Goal: Information Seeking & Learning: Learn about a topic

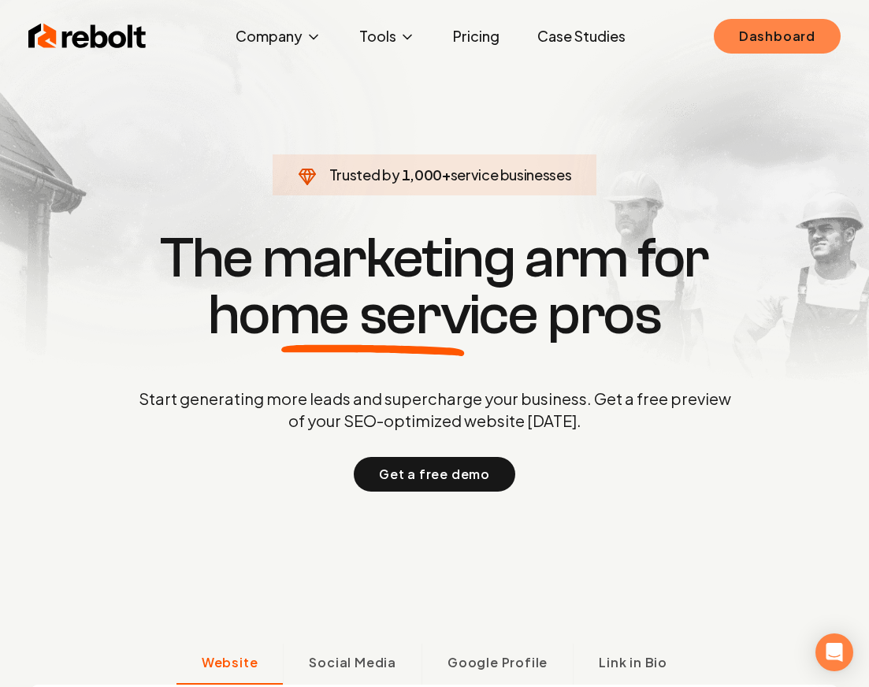
click at [719, 47] on link "Dashboard" at bounding box center [777, 36] width 127 height 35
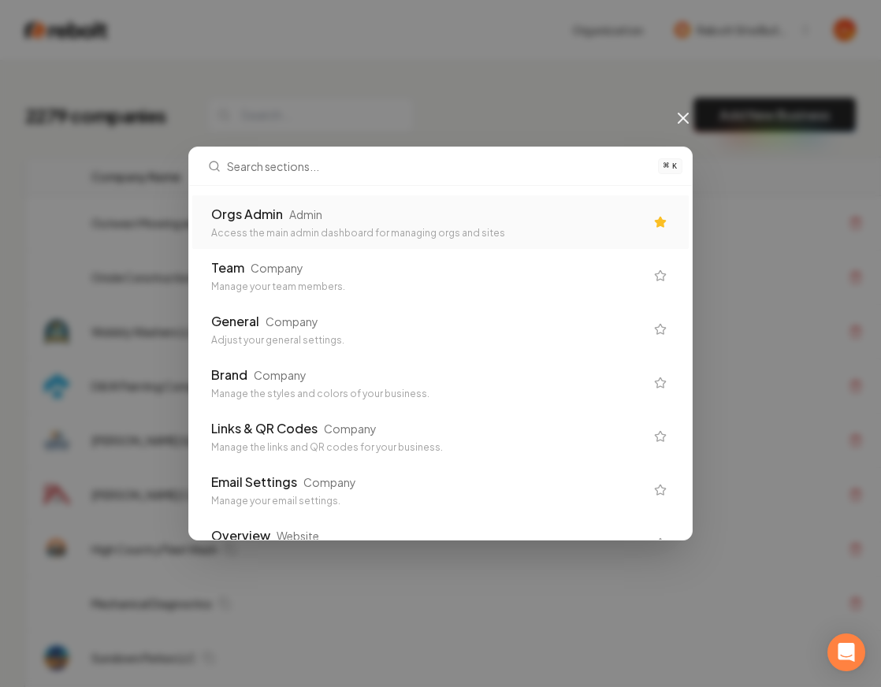
click at [346, 240] on div "Orgs Admin Admin Access the main admin dashboard for managing orgs and sites" at bounding box center [440, 222] width 497 height 54
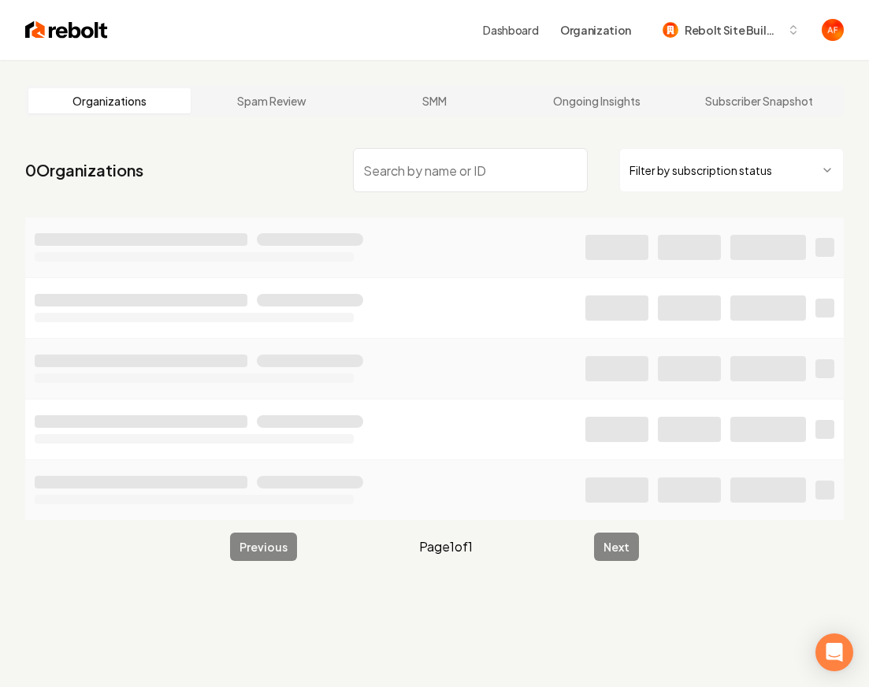
click at [719, 162] on html "Dashboard Organization Rebolt Site Builder Organizations Spam Review SMM Ongoin…" at bounding box center [434, 343] width 869 height 687
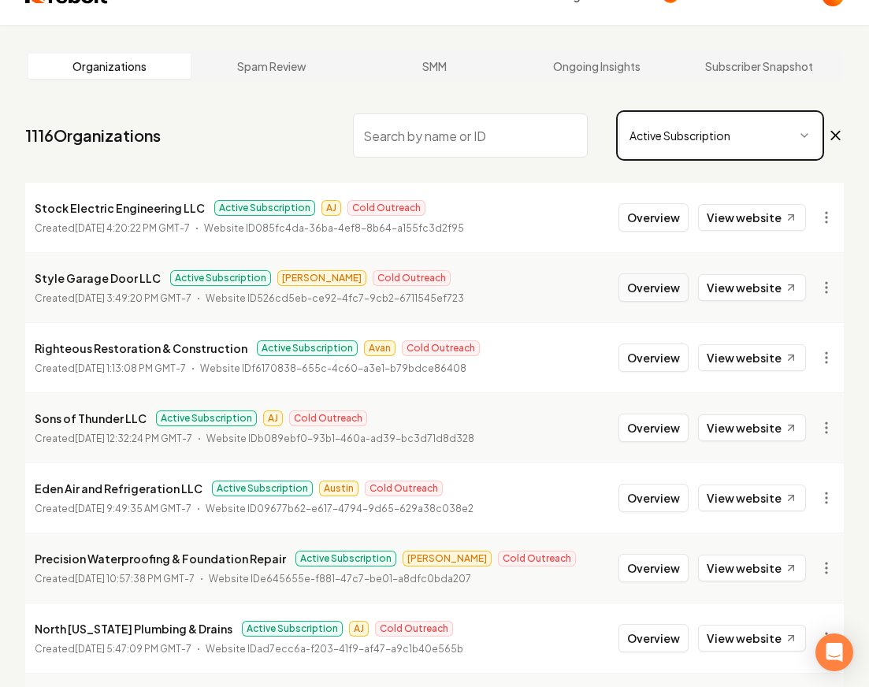
scroll to position [36, 0]
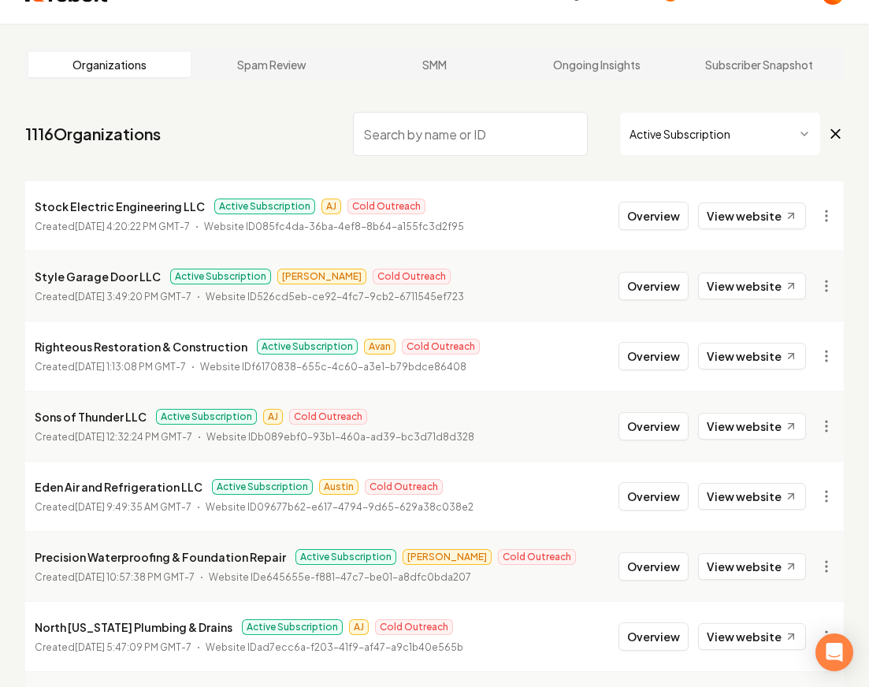
click at [237, 141] on nav "1116 Organizations Active Subscription" at bounding box center [434, 140] width 819 height 69
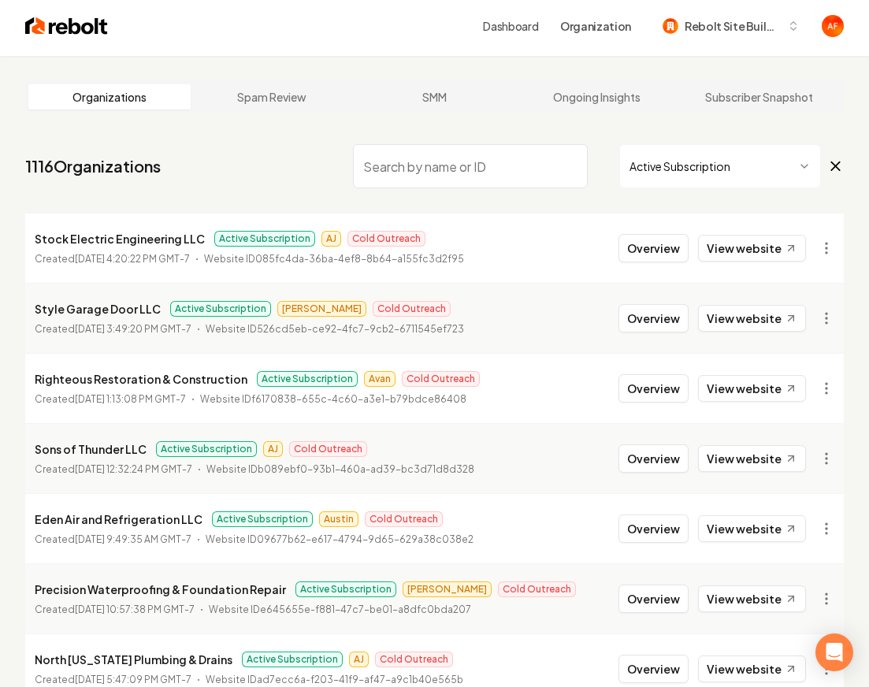
scroll to position [0, 0]
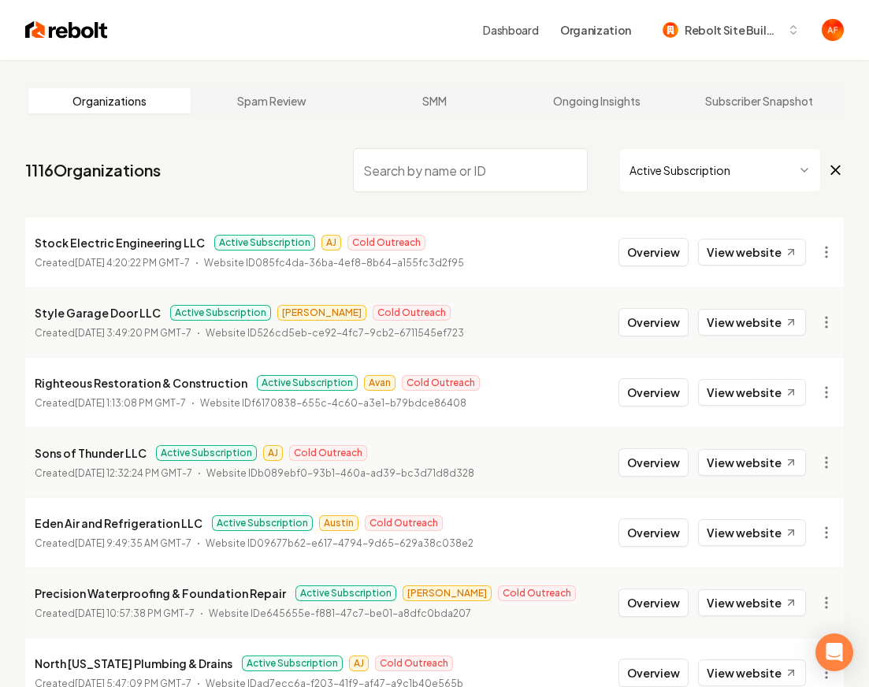
click at [54, 52] on div "Dashboard Organization Rebolt Site Builder" at bounding box center [434, 30] width 869 height 60
click at [61, 39] on img at bounding box center [66, 30] width 83 height 22
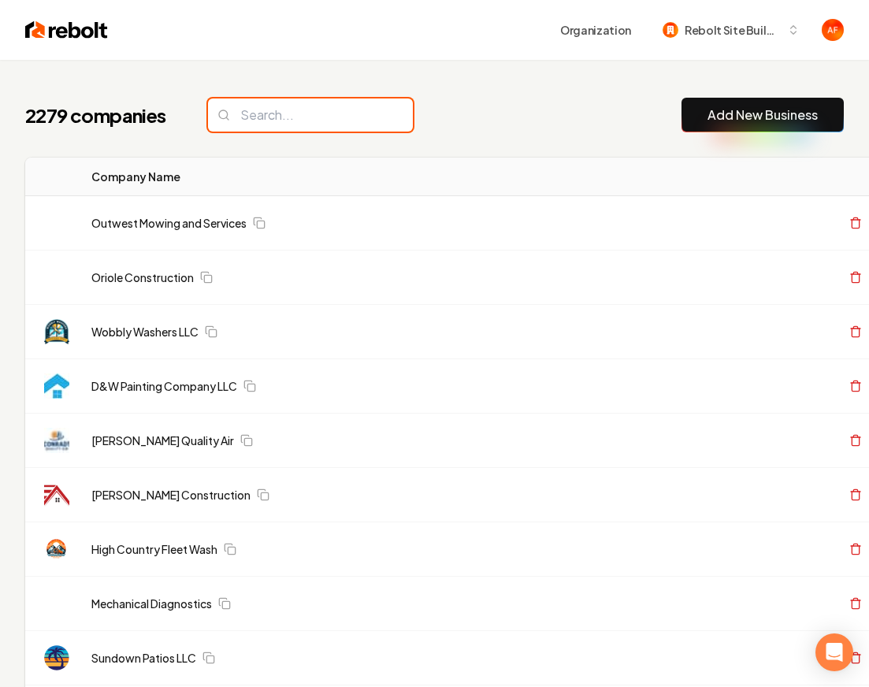
click at [336, 116] on input "search" at bounding box center [310, 115] width 205 height 33
click at [425, 99] on div "2279 companies Add New Business" at bounding box center [434, 115] width 819 height 35
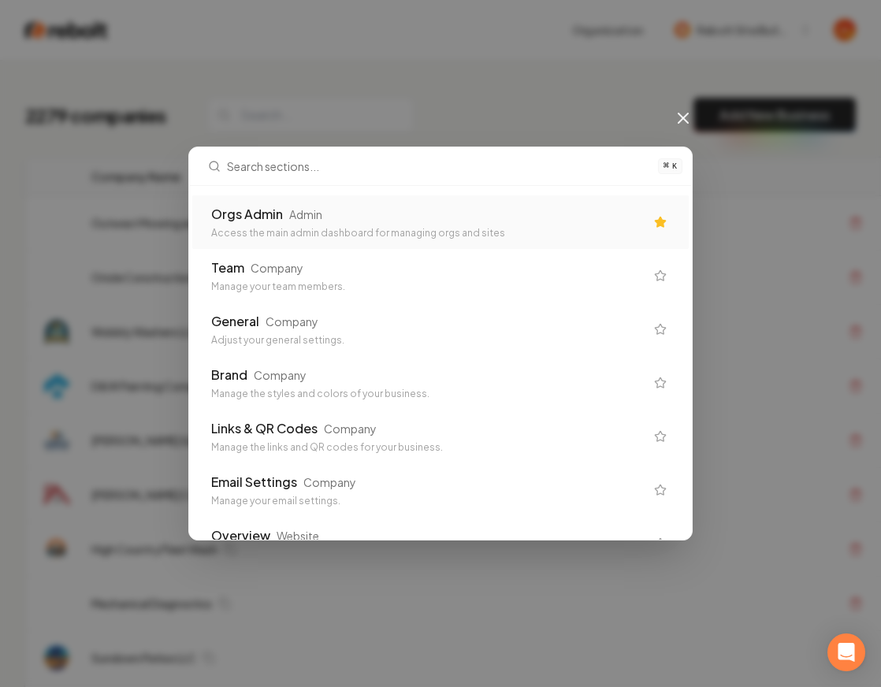
click at [404, 210] on div "Orgs Admin Admin" at bounding box center [427, 214] width 433 height 19
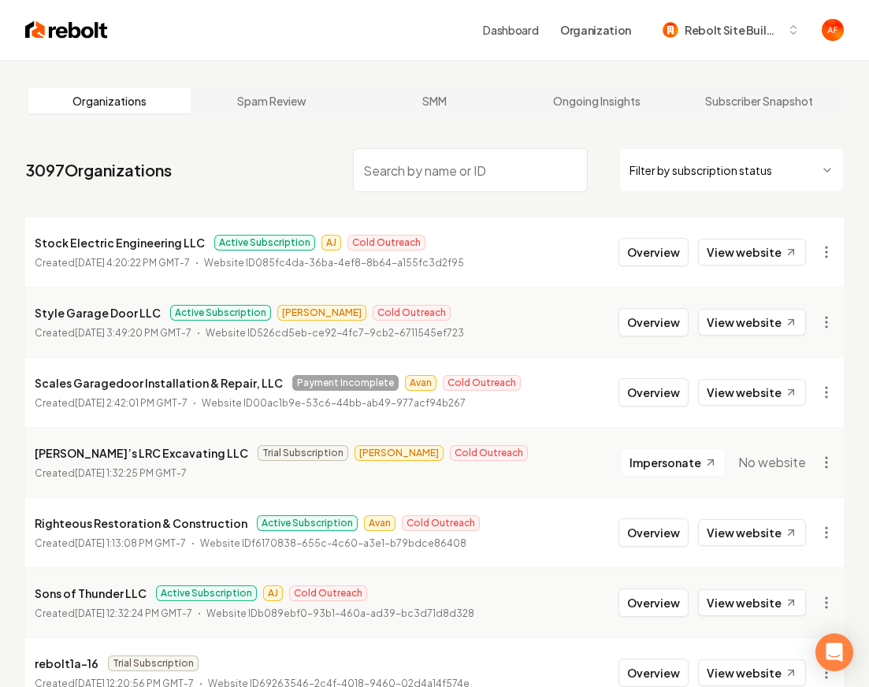
click at [719, 188] on html "Dashboard Organization Rebolt Site Builder Organizations Spam Review SMM Ongoin…" at bounding box center [434, 343] width 869 height 687
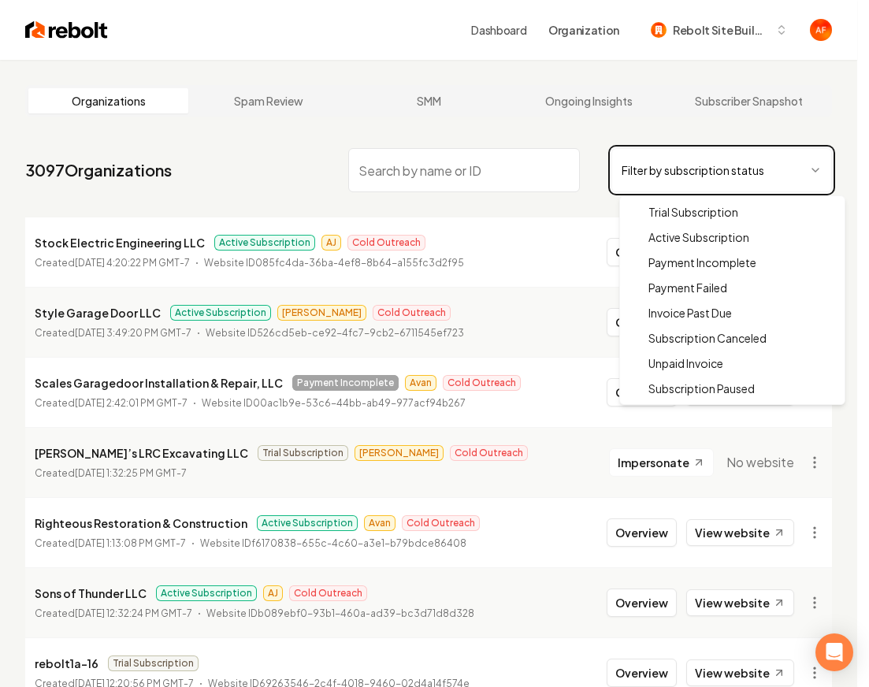
click at [577, 153] on html "Dashboard Organization Rebolt Site Builder Organizations Spam Review SMM Ongoin…" at bounding box center [434, 343] width 869 height 687
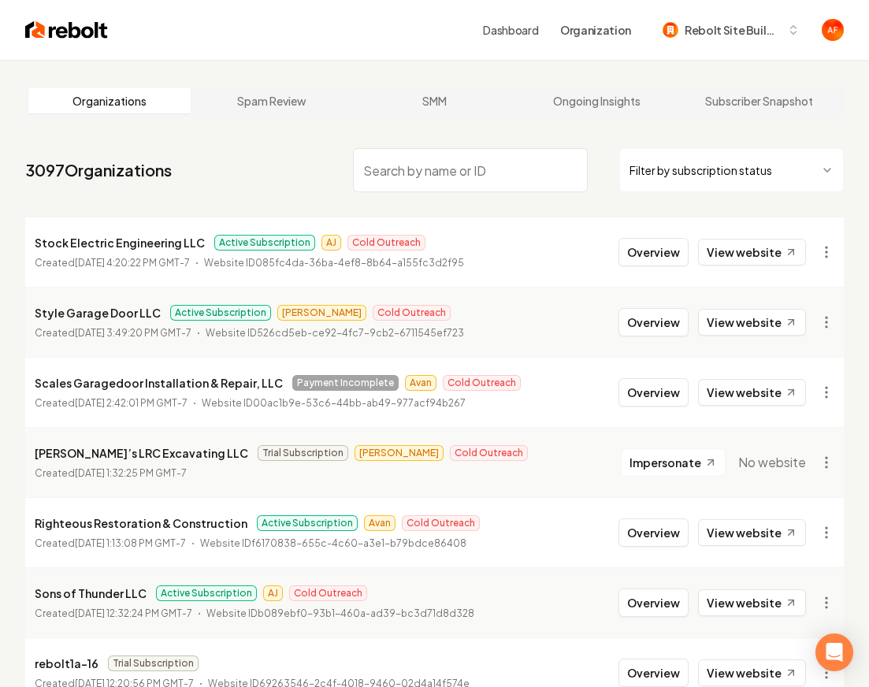
click at [578, 143] on nav "3097 Organizations Filter by subscription status" at bounding box center [434, 176] width 819 height 69
click at [715, 167] on html "Dashboard Organization Rebolt Site Builder Organizations Spam Review SMM Ongoin…" at bounding box center [434, 343] width 869 height 687
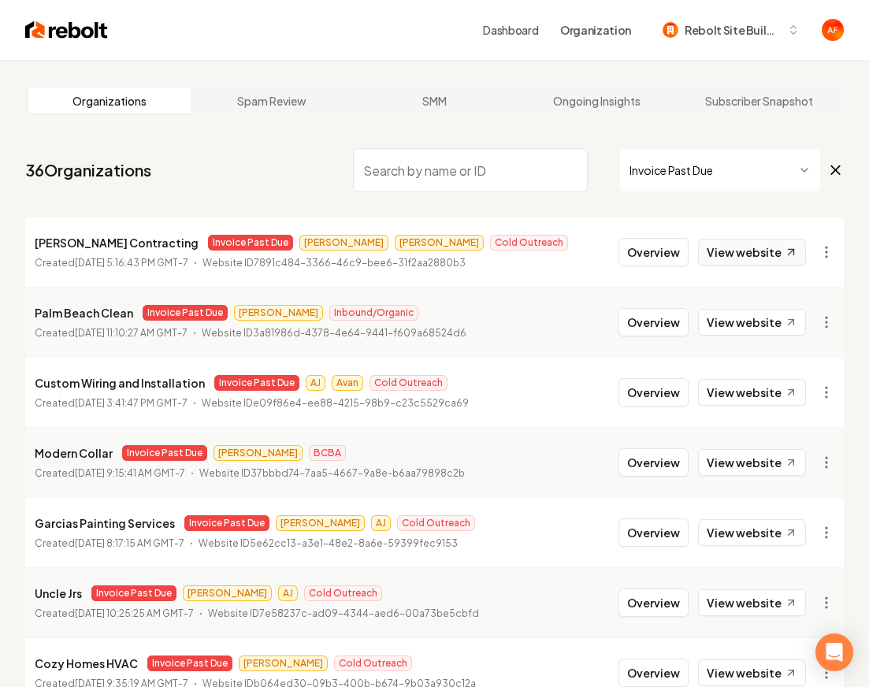
click at [719, 262] on link "View website" at bounding box center [752, 252] width 108 height 27
click at [711, 179] on html "Dashboard Organization Rebolt Site Builder Organizations Spam Review SMM Ongoin…" at bounding box center [434, 343] width 869 height 687
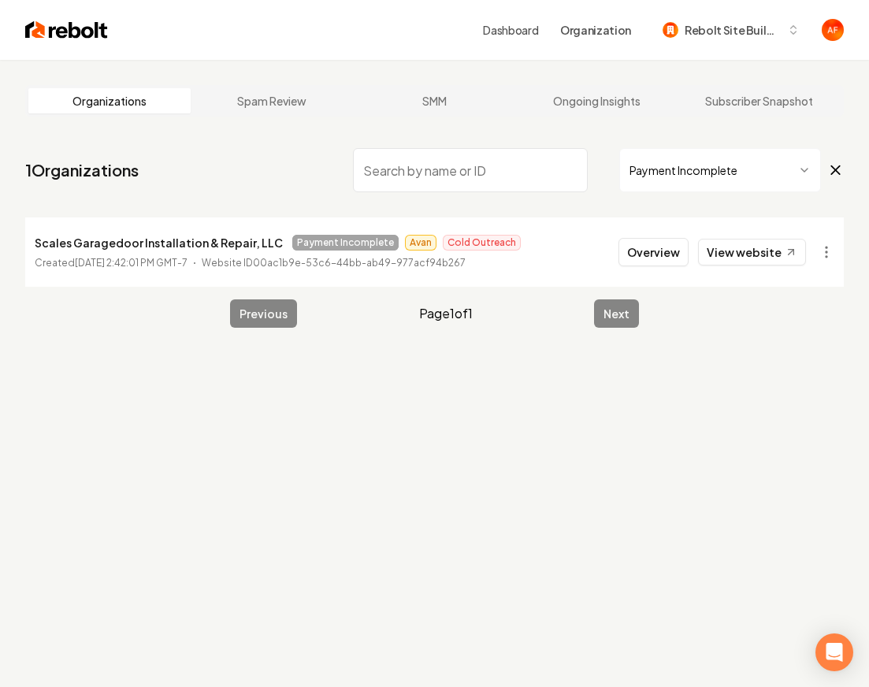
drag, startPoint x: 334, startPoint y: 261, endPoint x: 334, endPoint y: 244, distance: 17.3
click at [334, 260] on p "Website ID 00ac1b9e-53c6-44bb-ab49-977acf94b267" at bounding box center [334, 263] width 264 height 16
click at [334, 244] on span "Payment Incomplete" at bounding box center [345, 243] width 106 height 16
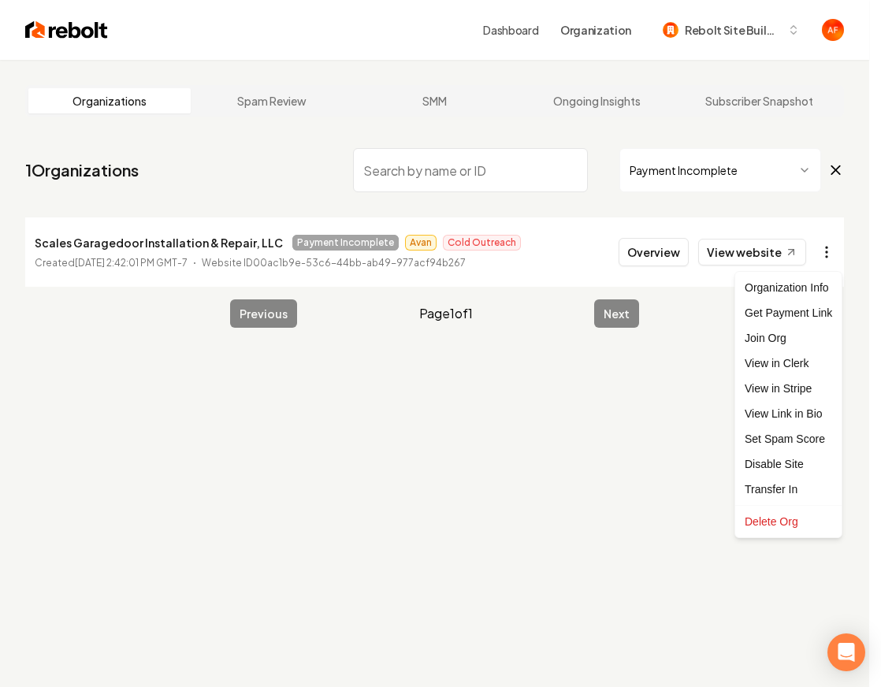
click at [719, 248] on html "Dashboard Organization Rebolt Site Builder Organizations Spam Review SMM Ongoin…" at bounding box center [440, 343] width 881 height 687
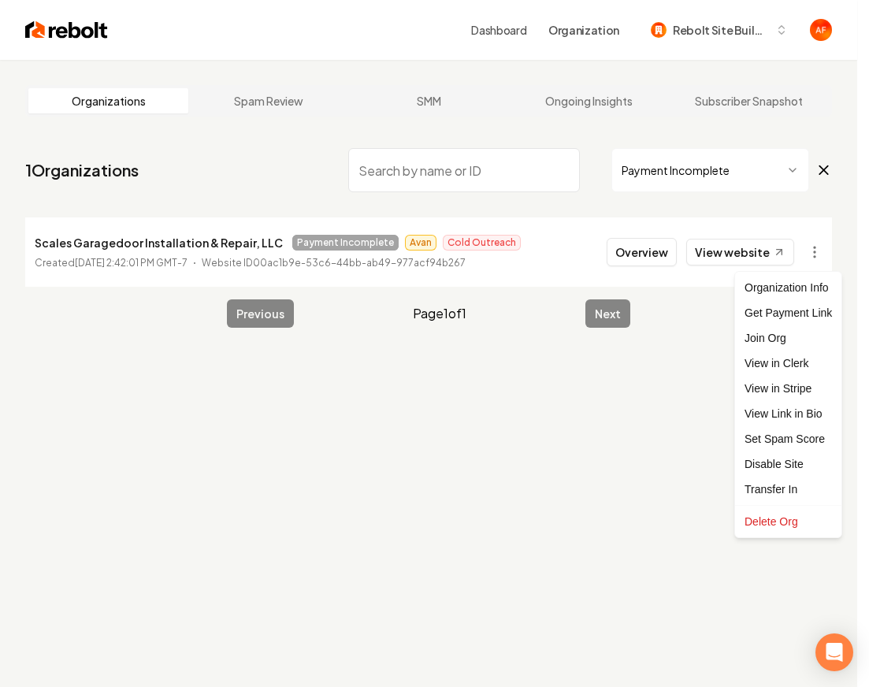
click at [601, 334] on html "Dashboard Organization Rebolt Site Builder Organizations Spam Review SMM Ongoin…" at bounding box center [434, 343] width 869 height 687
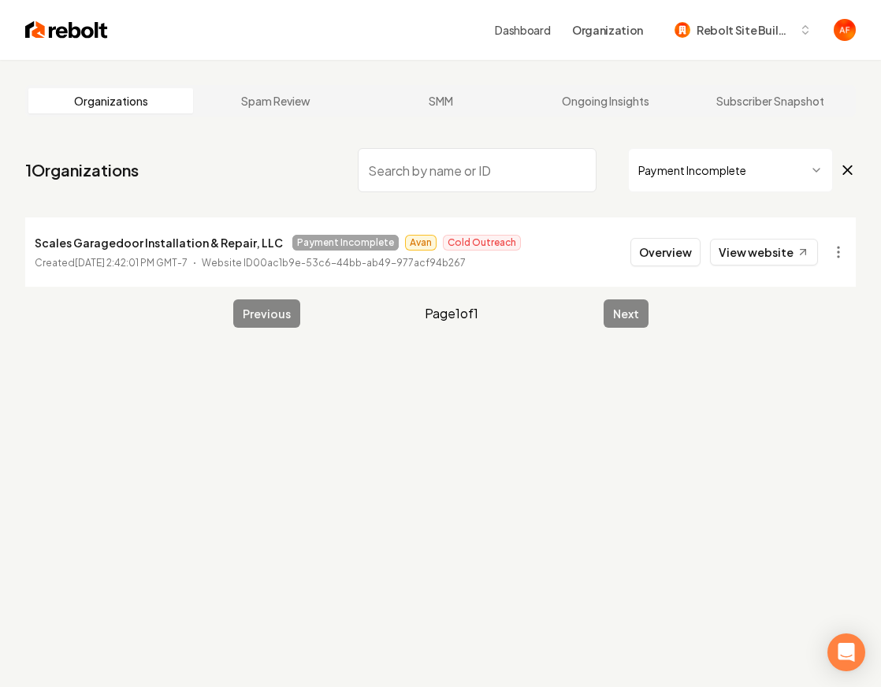
click at [716, 177] on html "Dashboard Organization Rebolt Site Builder Organizations Spam Review SMM Ongoin…" at bounding box center [440, 343] width 881 height 687
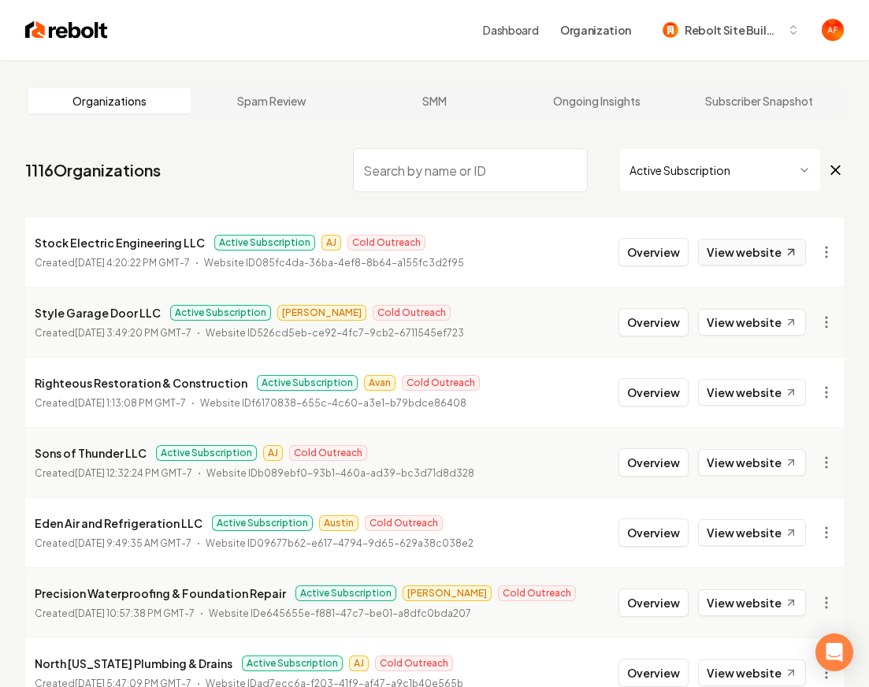
click at [719, 246] on icon at bounding box center [791, 252] width 13 height 13
click at [719, 311] on link "View website" at bounding box center [752, 322] width 108 height 27
click at [463, 456] on div "Sons of Thunder LLC Active Subscription AJ Cold Outreach" at bounding box center [255, 453] width 440 height 19
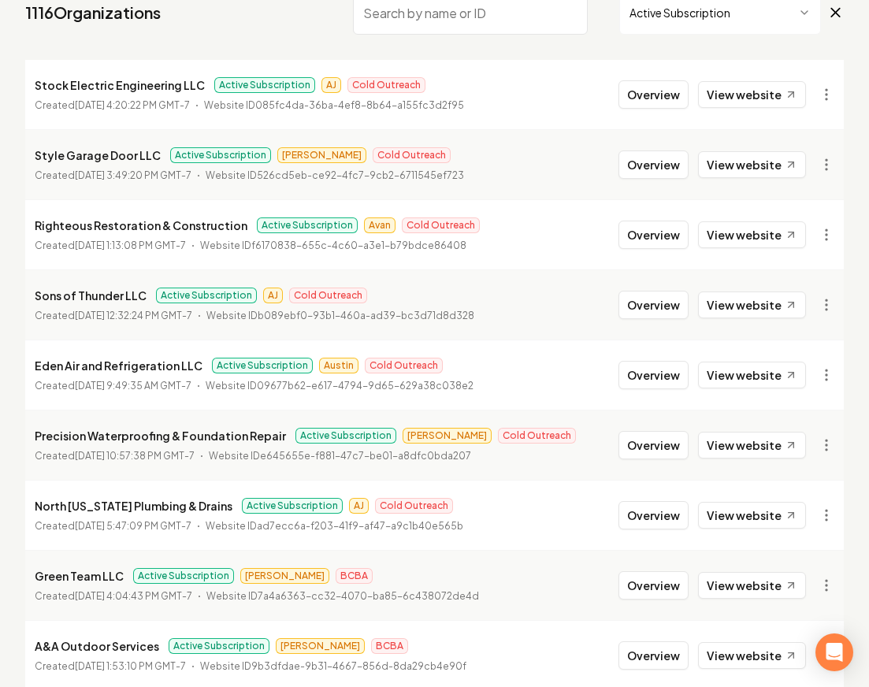
scroll to position [128, 0]
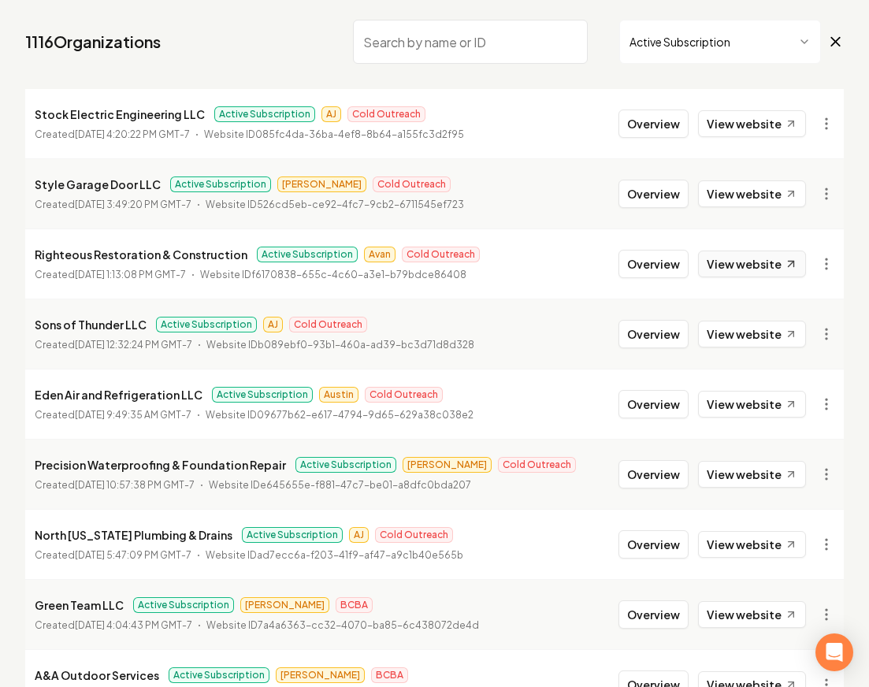
click at [719, 251] on link "View website" at bounding box center [752, 264] width 108 height 27
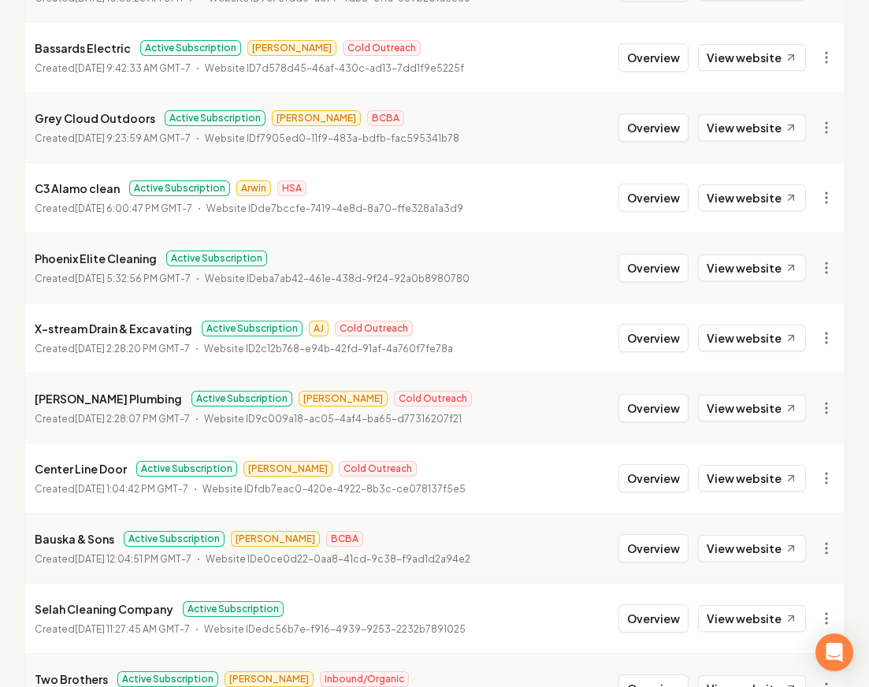
scroll to position [1692, 0]
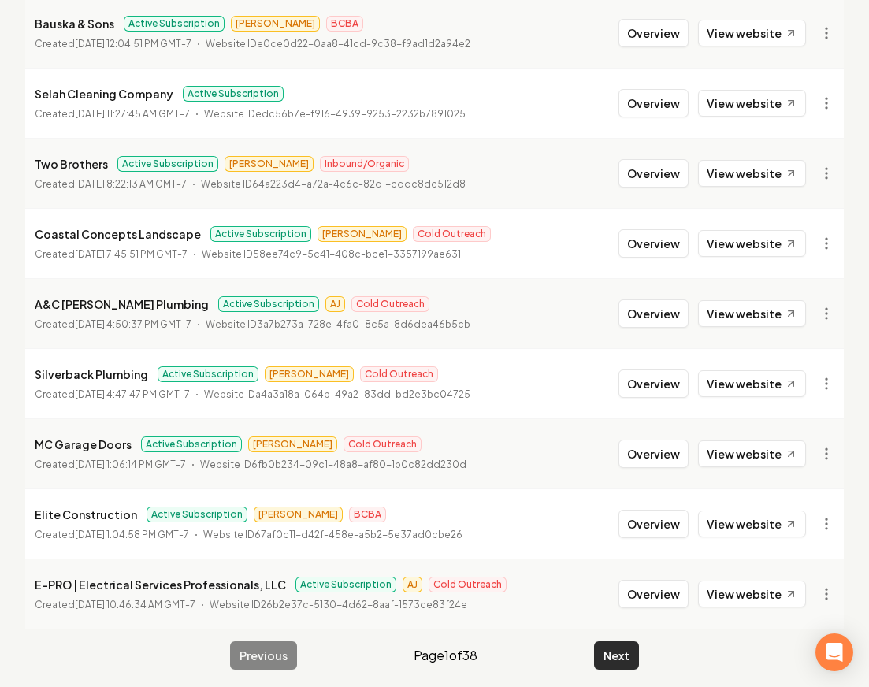
click at [626, 657] on button "Next" at bounding box center [616, 656] width 45 height 28
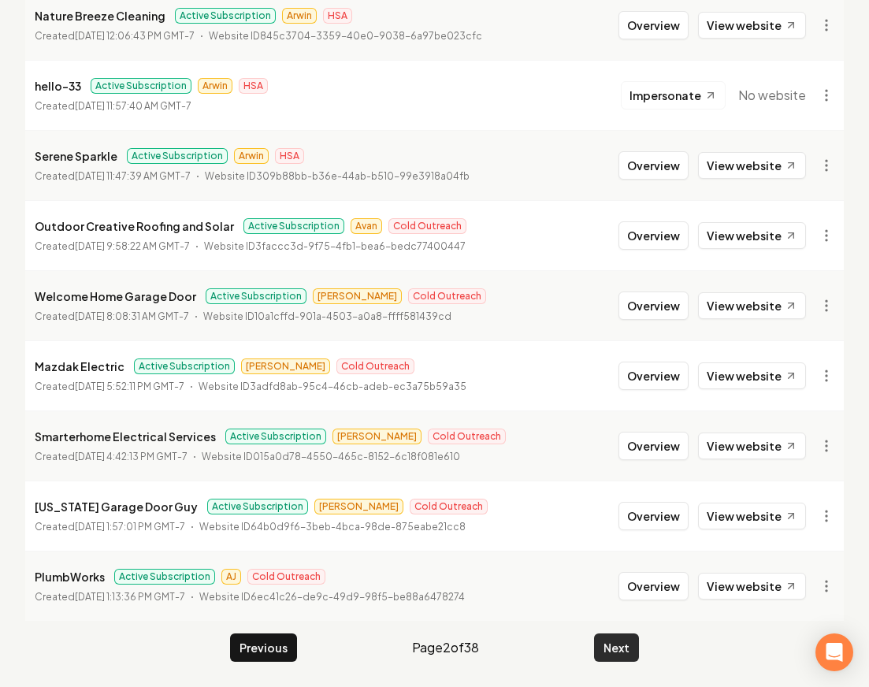
click at [622, 638] on button "Next" at bounding box center [616, 648] width 45 height 28
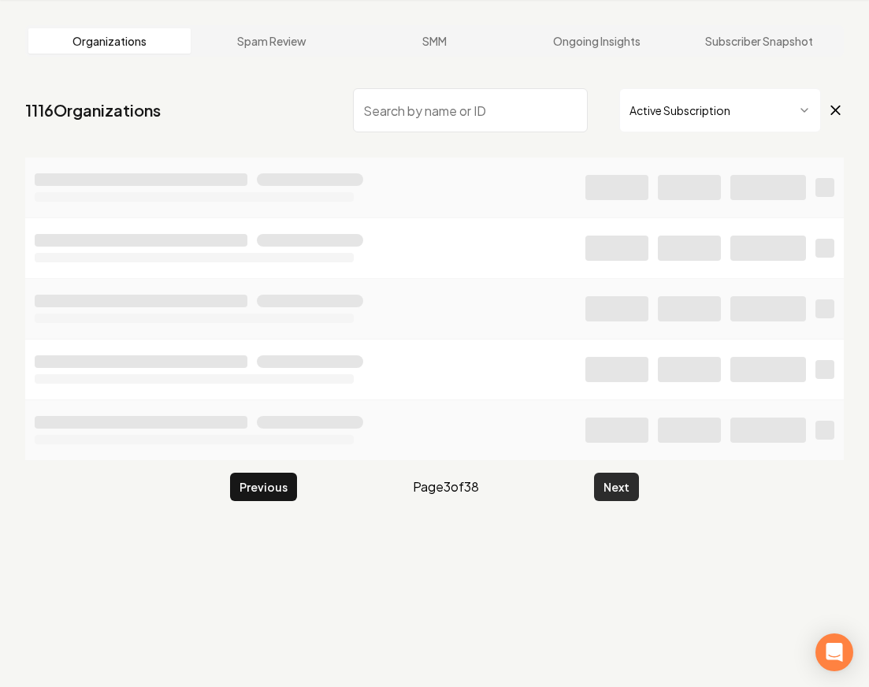
scroll to position [60, 0]
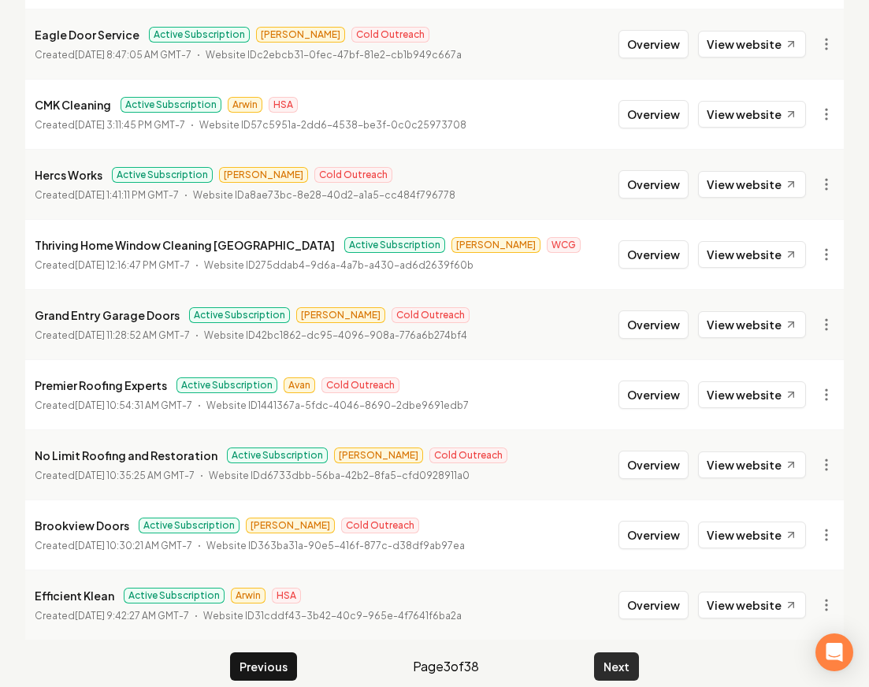
click at [622, 653] on button "Next" at bounding box center [616, 667] width 45 height 28
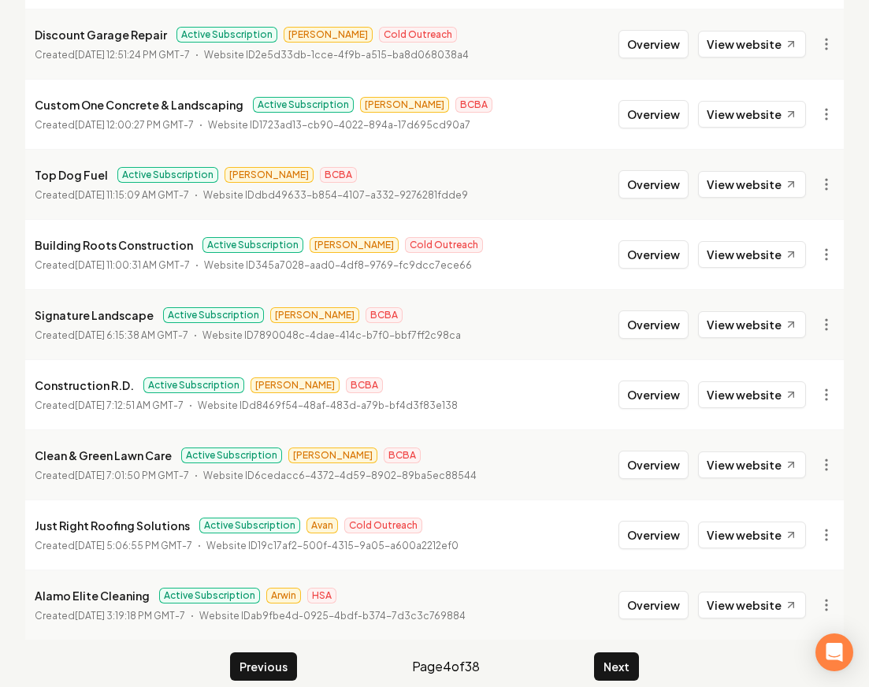
click at [623, 638] on li "Alamo Elite Cleaning Active Subscription Arwin HSA Created [DATE] 3:19:18 PM GM…" at bounding box center [434, 605] width 819 height 70
click at [618, 679] on button "Next" at bounding box center [616, 667] width 45 height 28
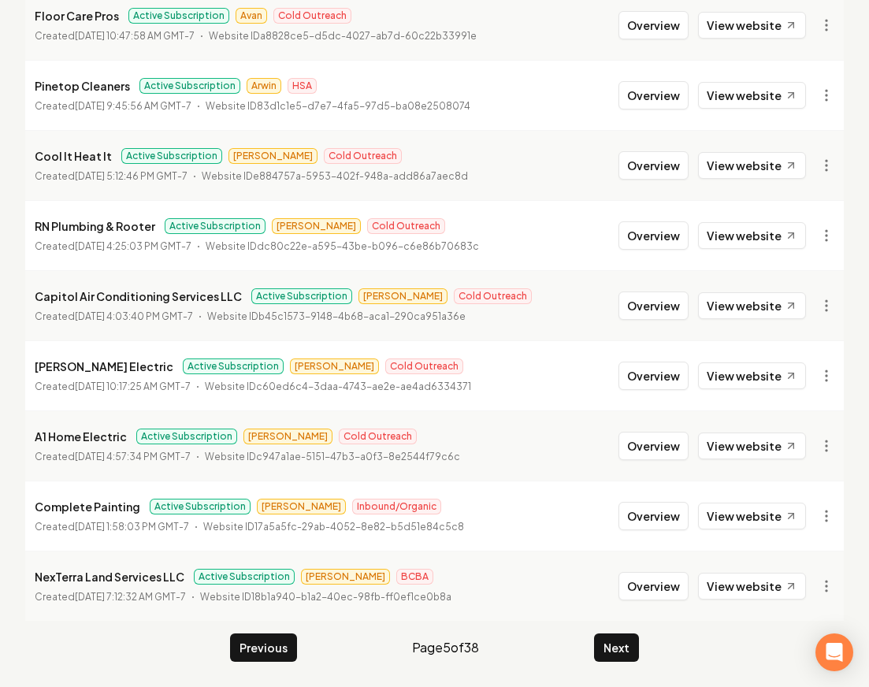
click at [630, 645] on button "Next" at bounding box center [616, 648] width 45 height 28
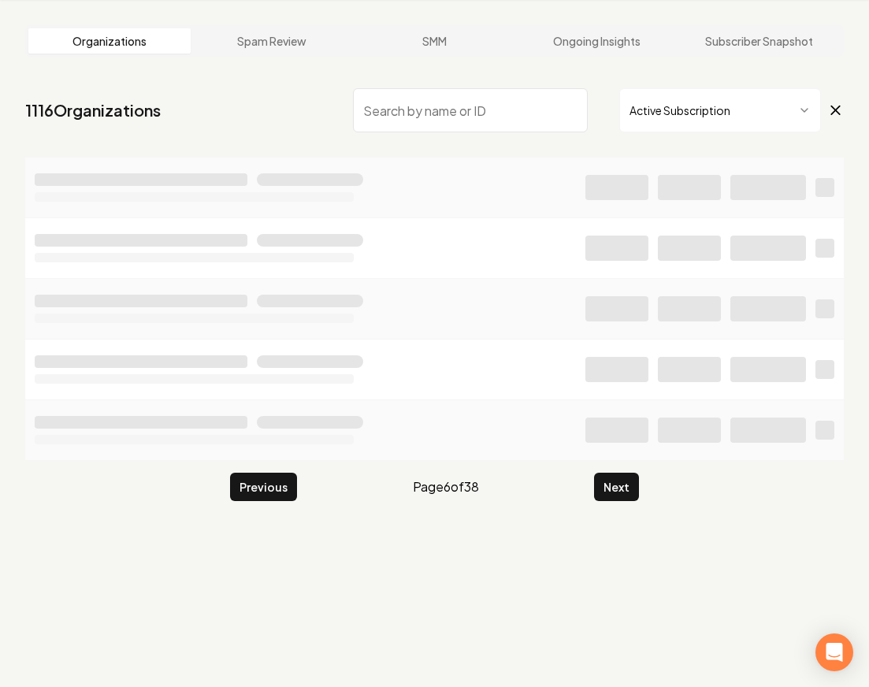
scroll to position [60, 0]
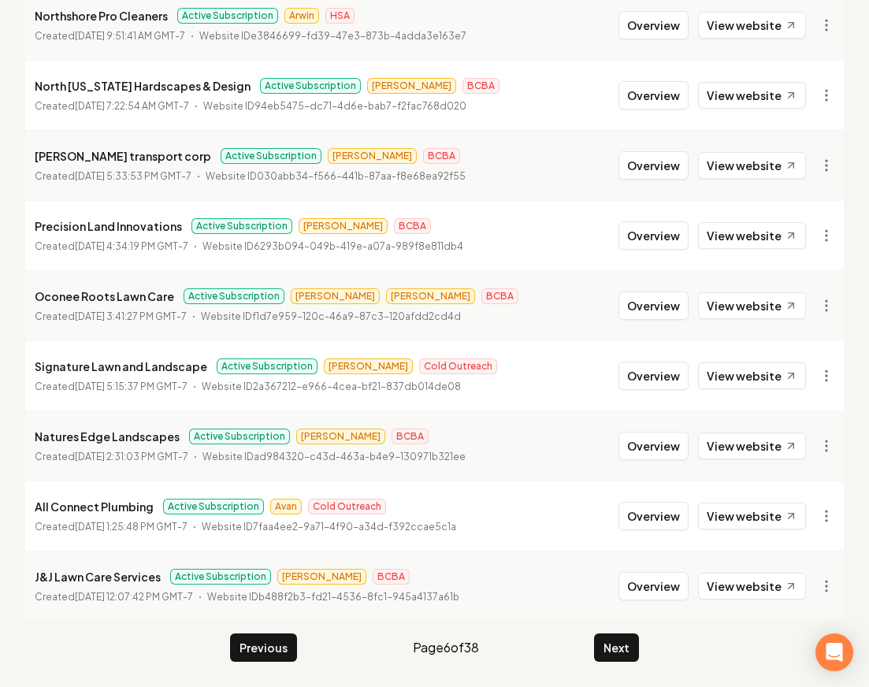
click at [630, 645] on button "Next" at bounding box center [616, 648] width 45 height 28
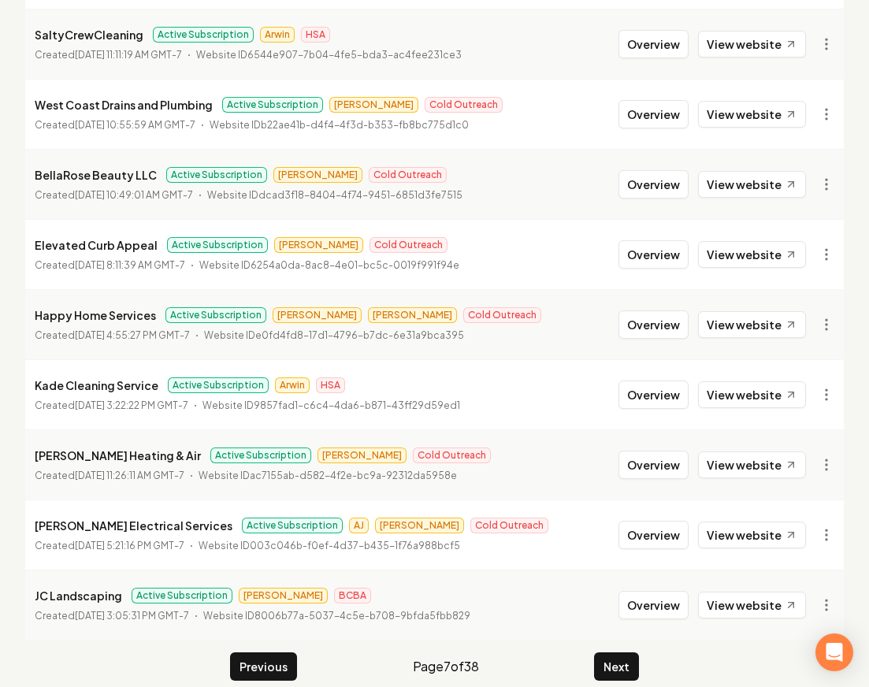
click at [630, 653] on button "Next" at bounding box center [616, 667] width 45 height 28
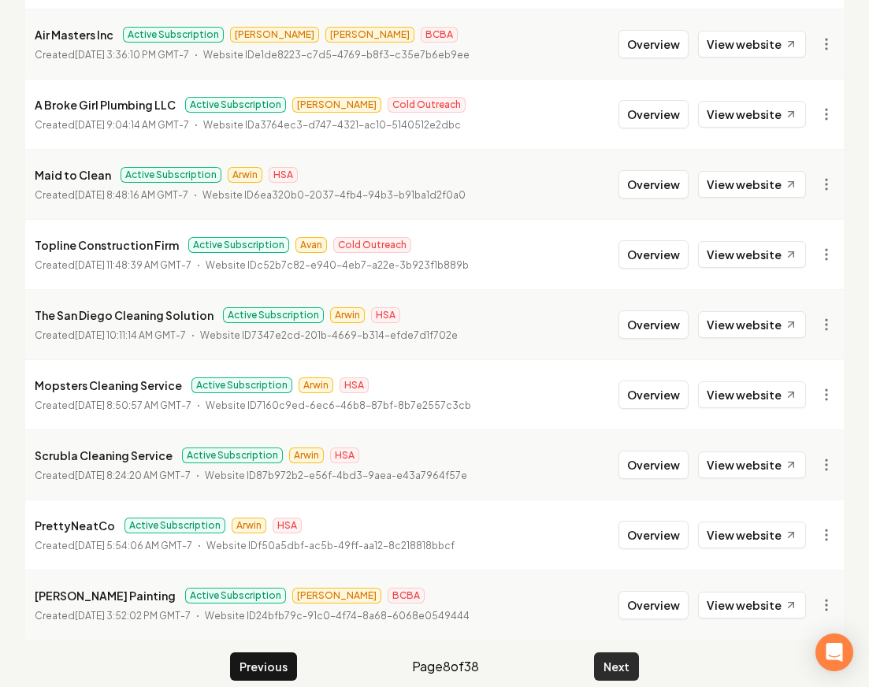
click at [623, 653] on button "Next" at bounding box center [616, 667] width 45 height 28
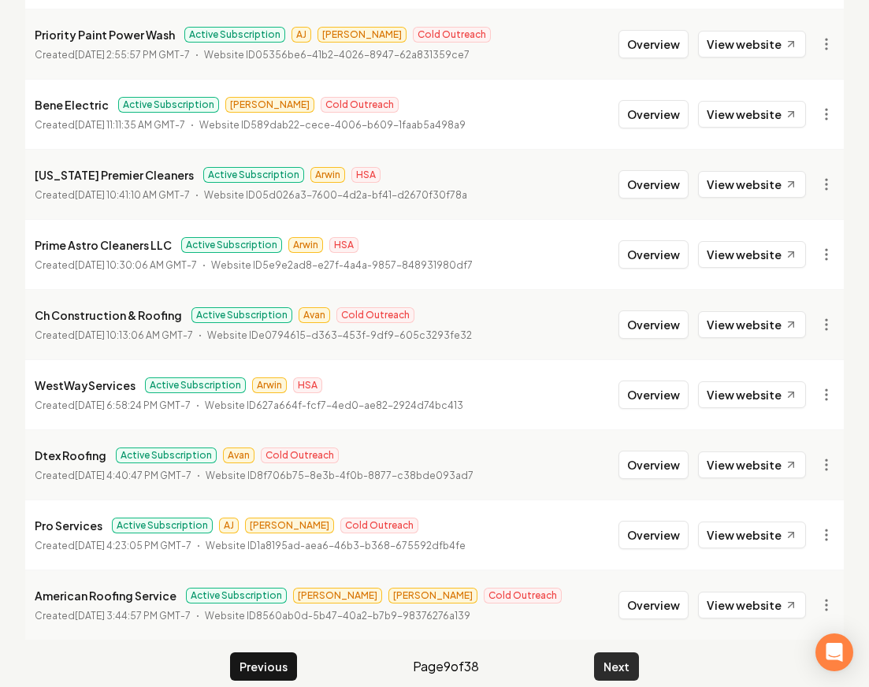
click at [623, 653] on button "Next" at bounding box center [616, 667] width 45 height 28
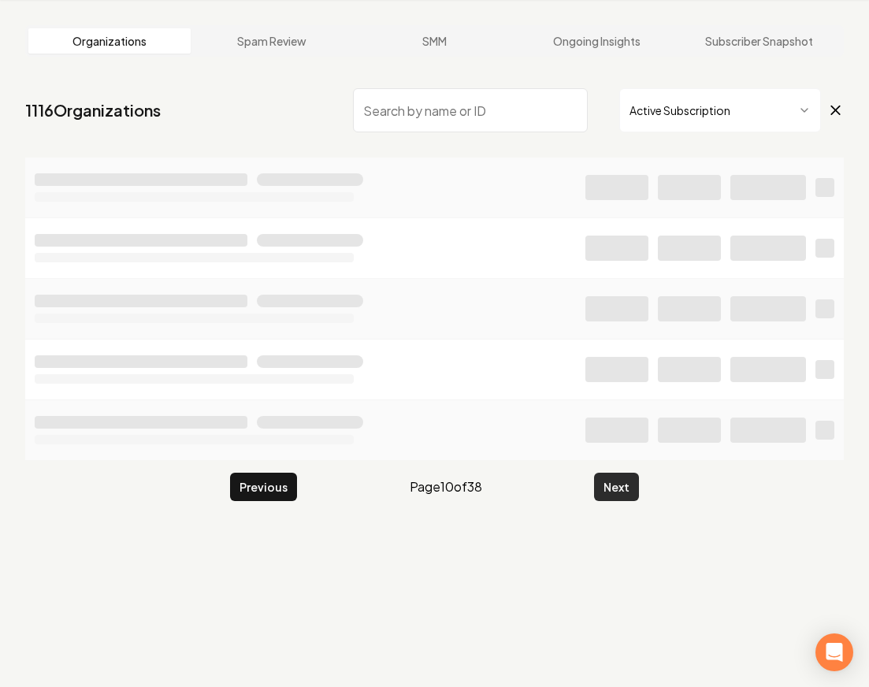
scroll to position [1700, 0]
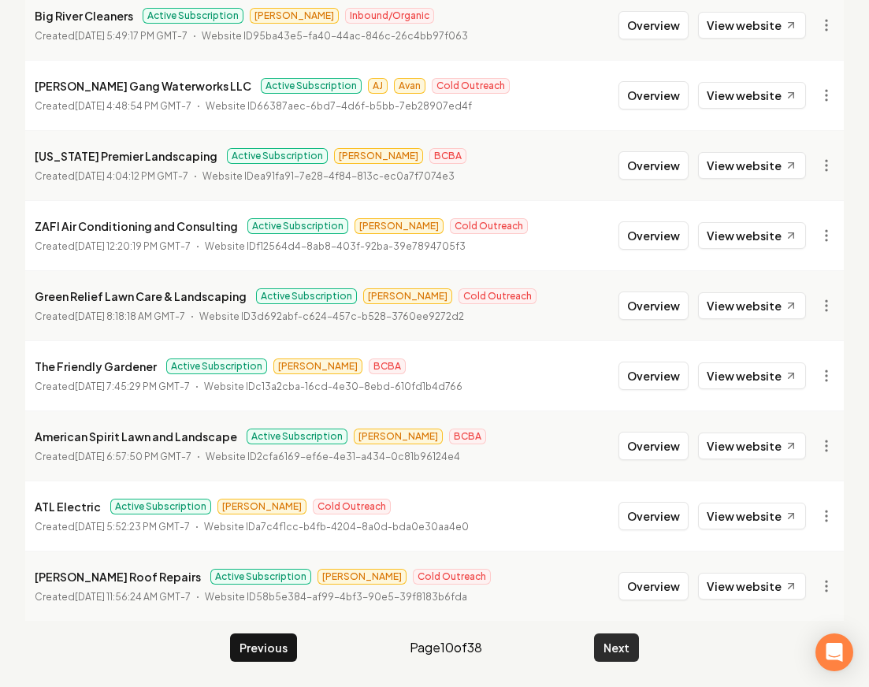
click at [623, 652] on button "Next" at bounding box center [616, 648] width 45 height 28
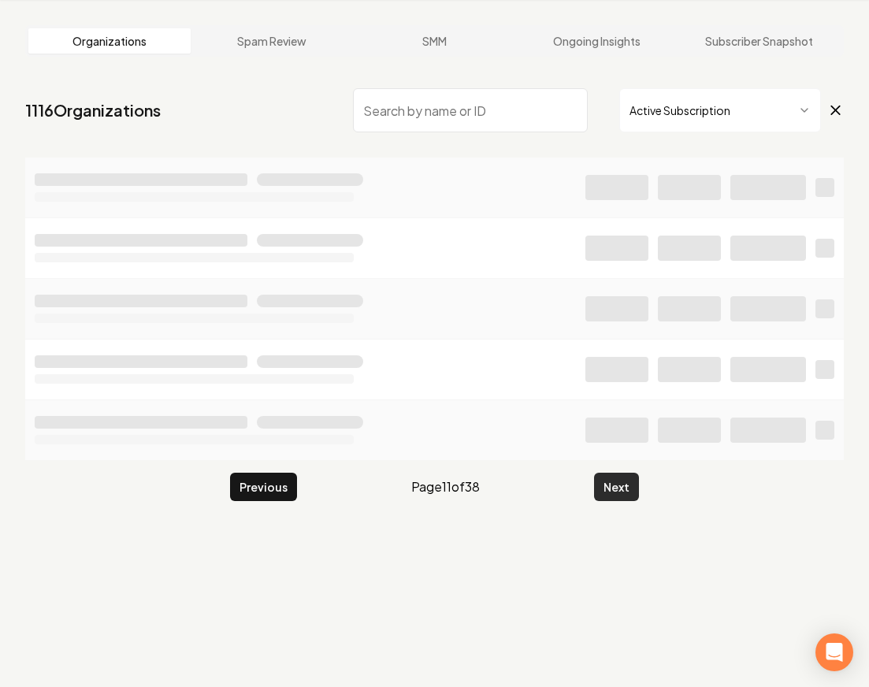
scroll to position [1700, 0]
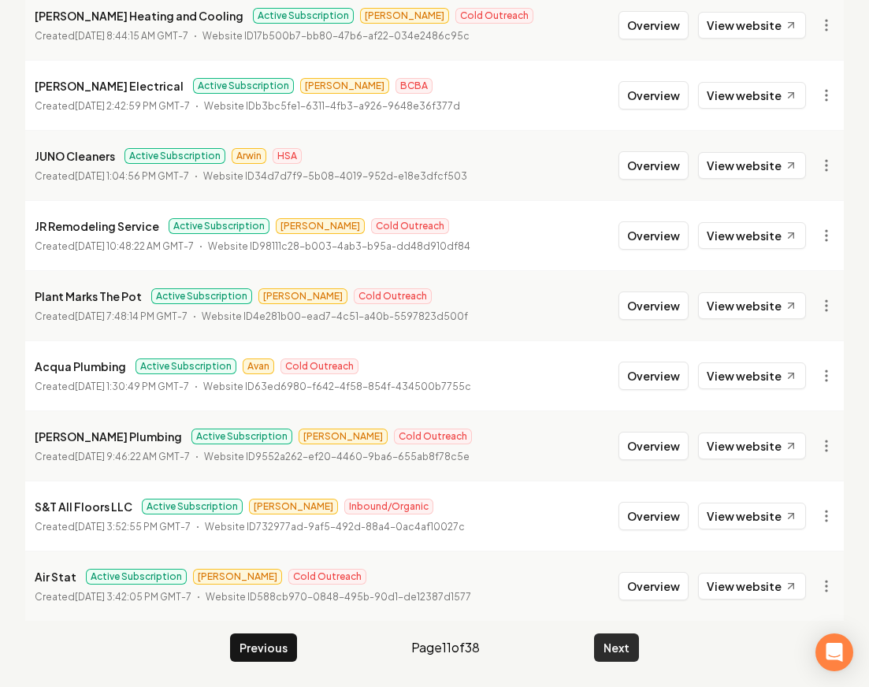
click at [623, 652] on button "Next" at bounding box center [616, 648] width 45 height 28
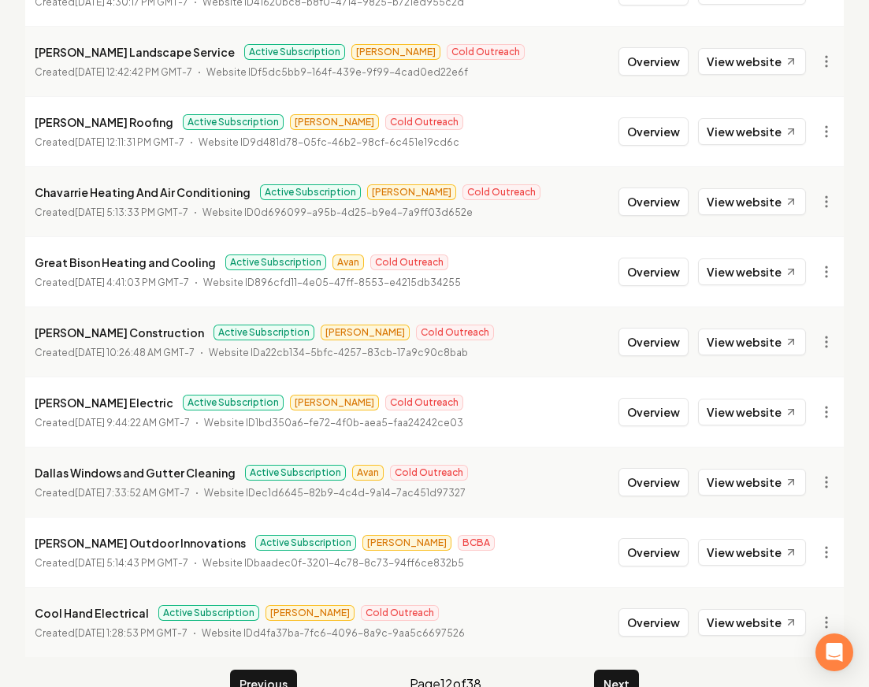
scroll to position [1628, 0]
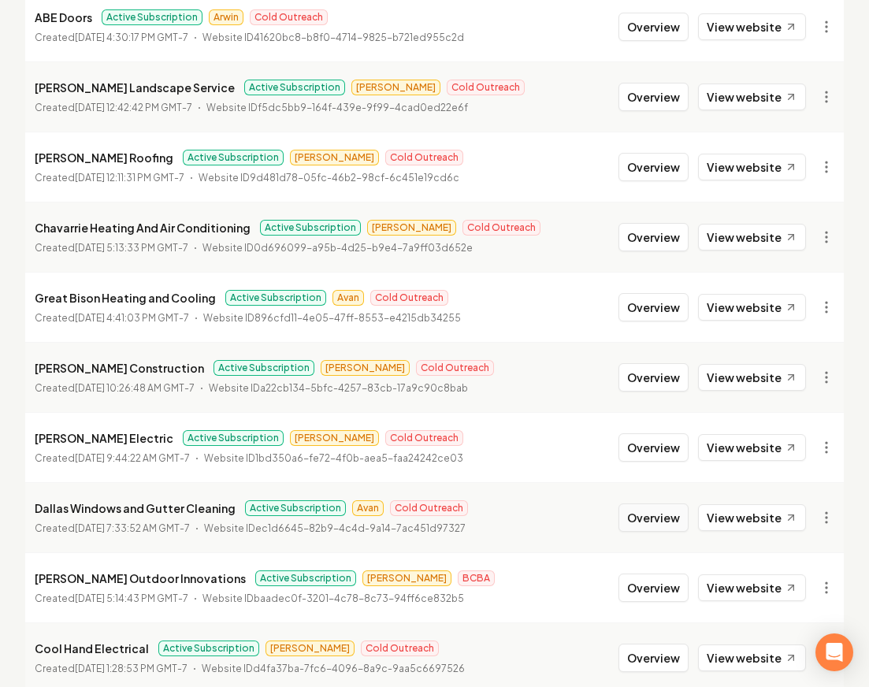
click at [676, 520] on button "Overview" at bounding box center [654, 518] width 70 height 28
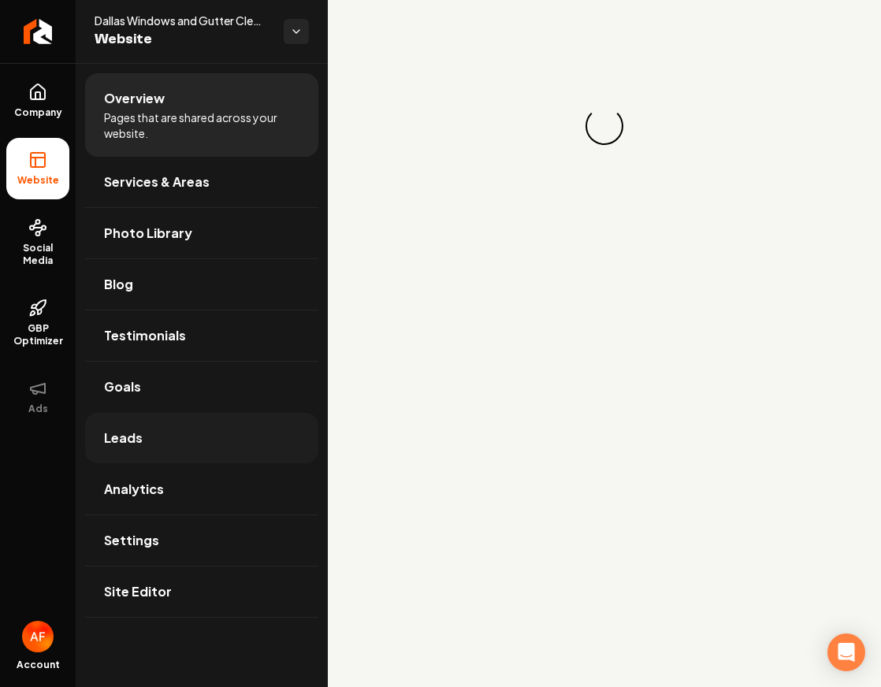
click at [192, 426] on link "Leads" at bounding box center [201, 438] width 233 height 50
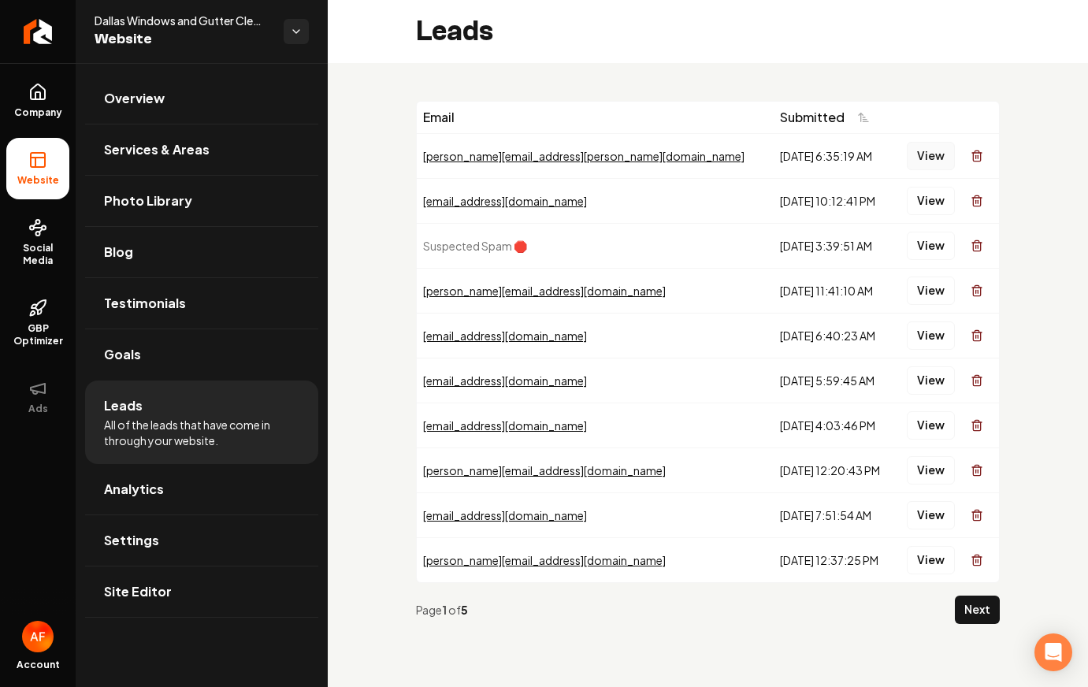
click at [719, 145] on button "View" at bounding box center [931, 156] width 48 height 28
click at [719, 210] on button "View" at bounding box center [931, 201] width 48 height 28
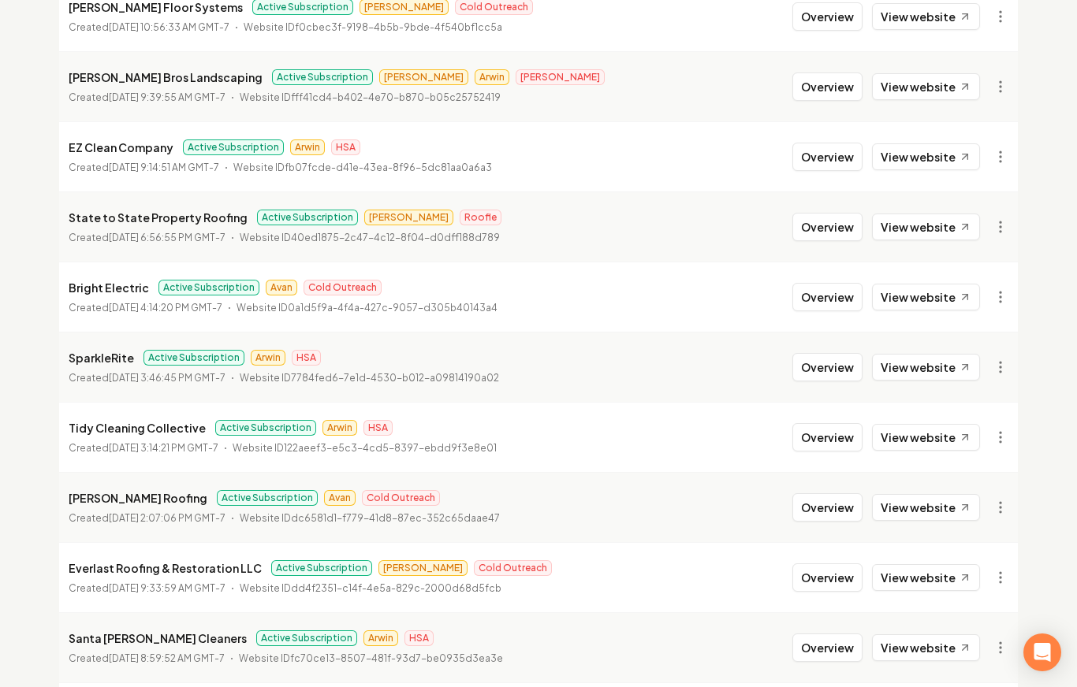
scroll to position [383, 0]
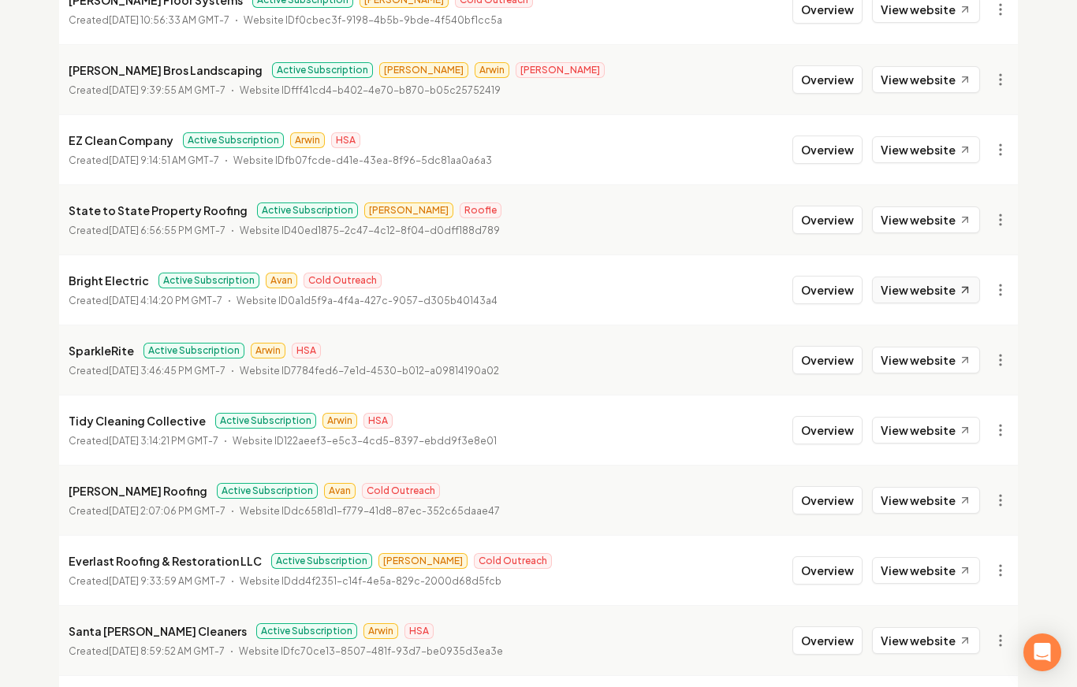
click at [719, 287] on link "View website" at bounding box center [926, 290] width 108 height 27
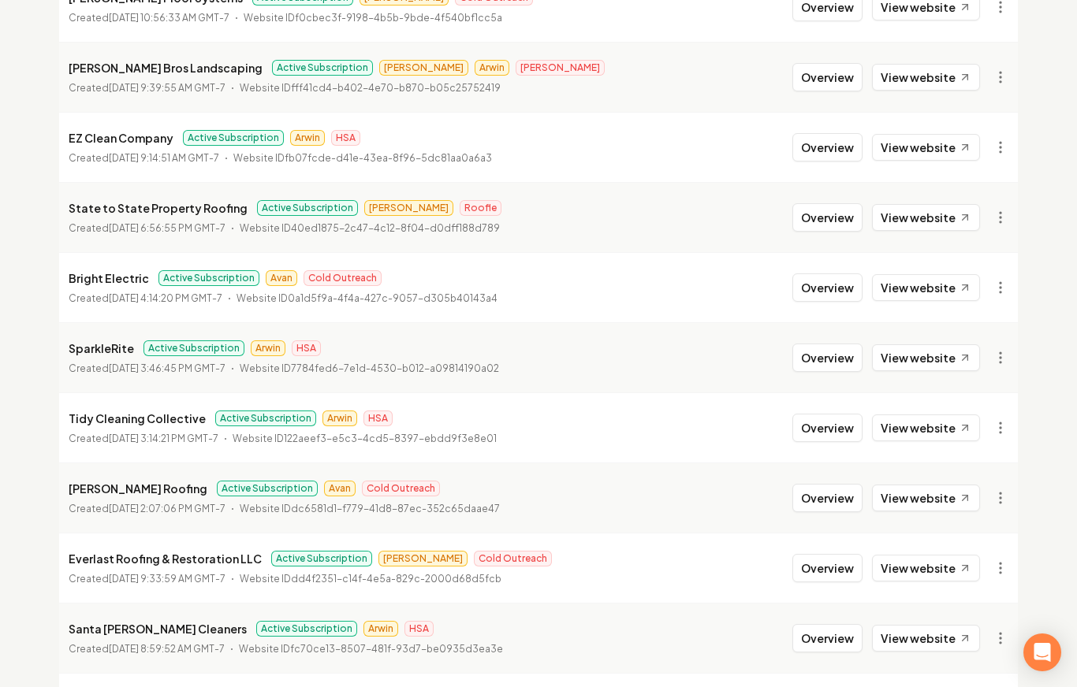
scroll to position [386, 0]
click at [719, 508] on button "Overview" at bounding box center [827, 497] width 70 height 28
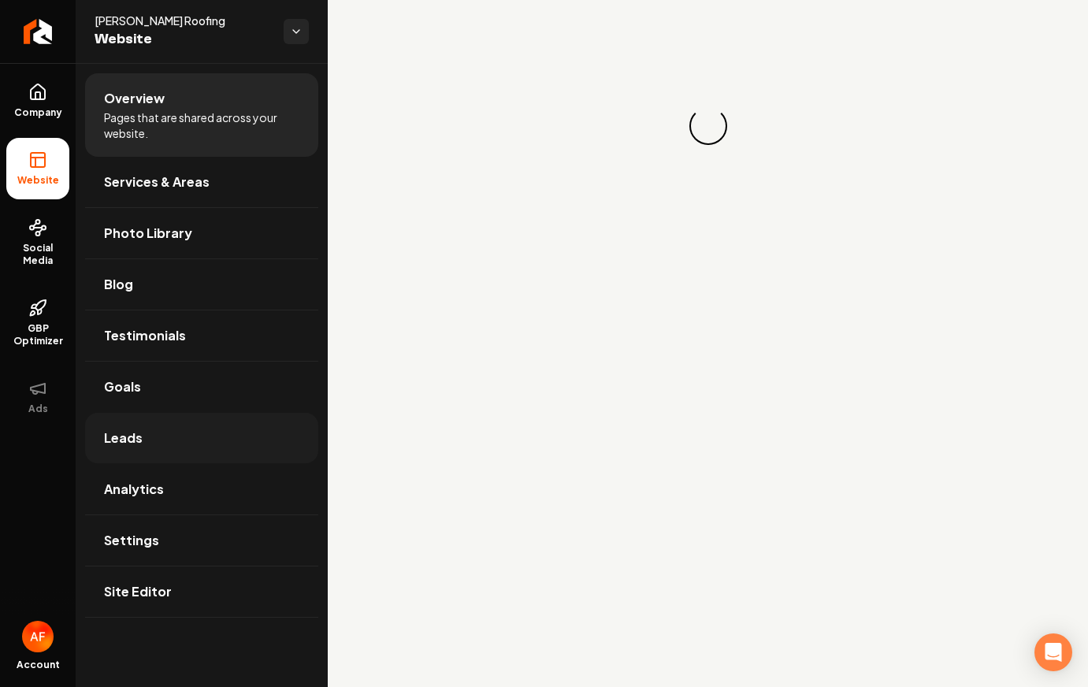
click at [240, 445] on link "Leads" at bounding box center [201, 438] width 233 height 50
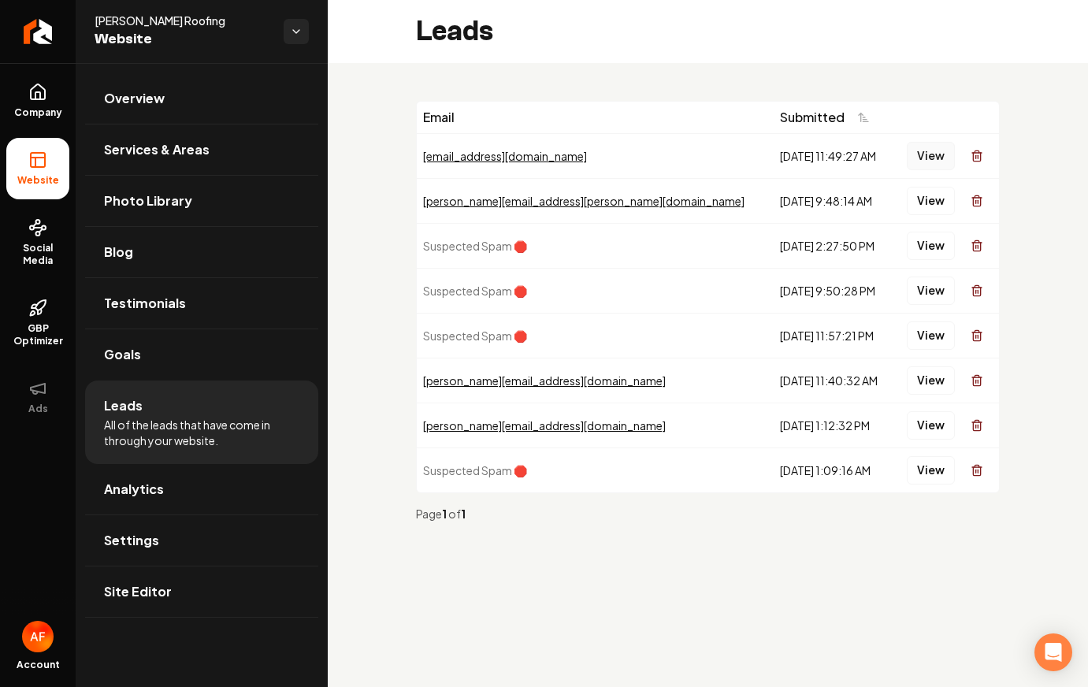
click at [719, 158] on button "View" at bounding box center [931, 156] width 48 height 28
click at [719, 198] on button "View" at bounding box center [931, 201] width 48 height 28
click at [719, 154] on button "View" at bounding box center [931, 156] width 48 height 28
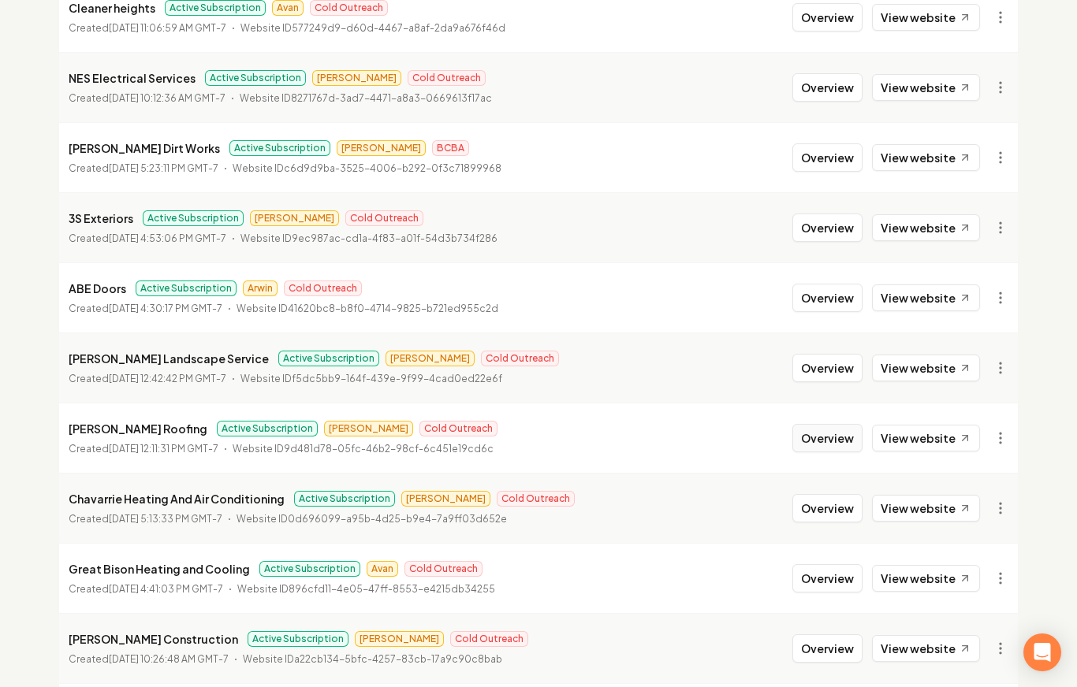
scroll to position [1448, 0]
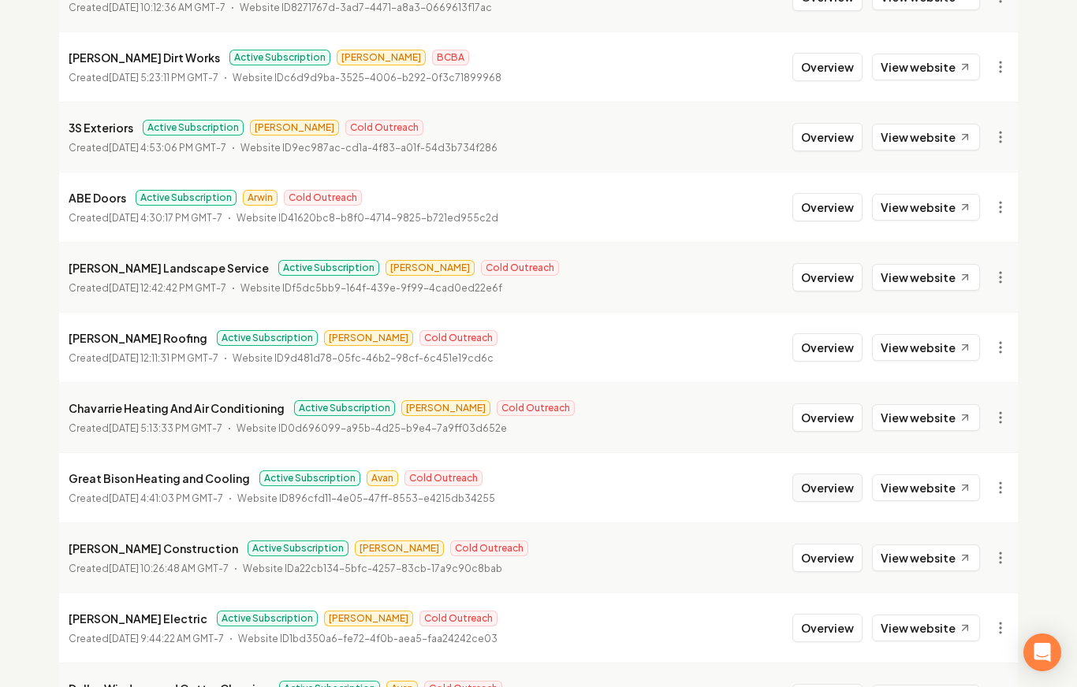
click at [719, 490] on button "Overview" at bounding box center [827, 488] width 70 height 28
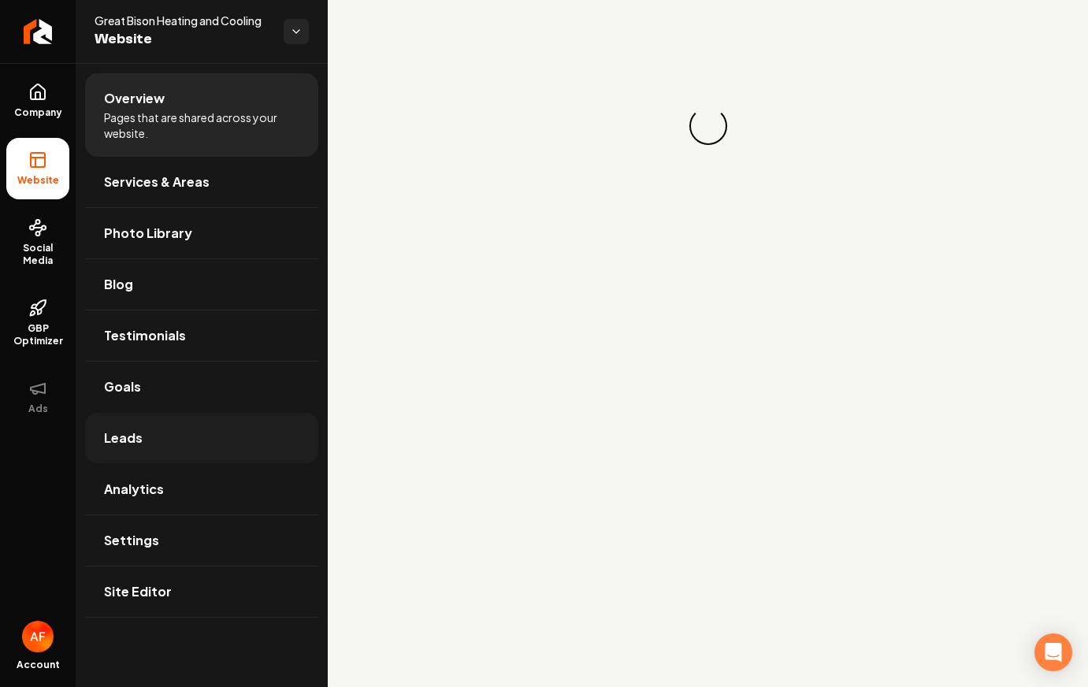
click at [188, 428] on link "Leads" at bounding box center [201, 438] width 233 height 50
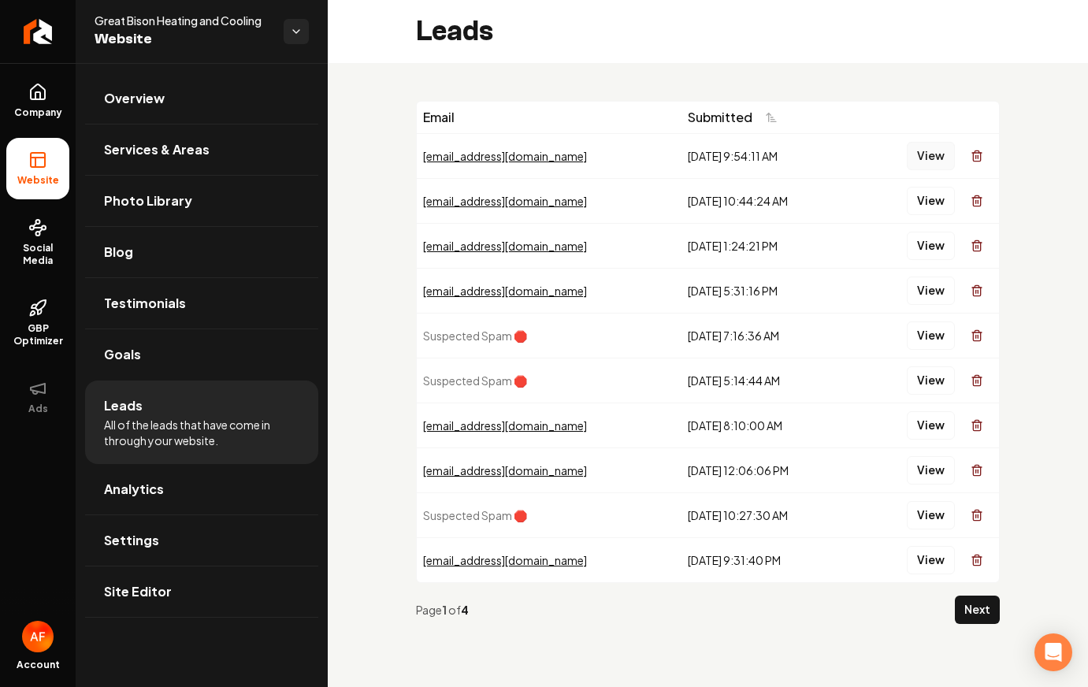
click at [719, 156] on button "View" at bounding box center [931, 156] width 48 height 28
click at [719, 203] on button "View" at bounding box center [931, 201] width 48 height 28
click at [719, 233] on button "View" at bounding box center [931, 246] width 48 height 28
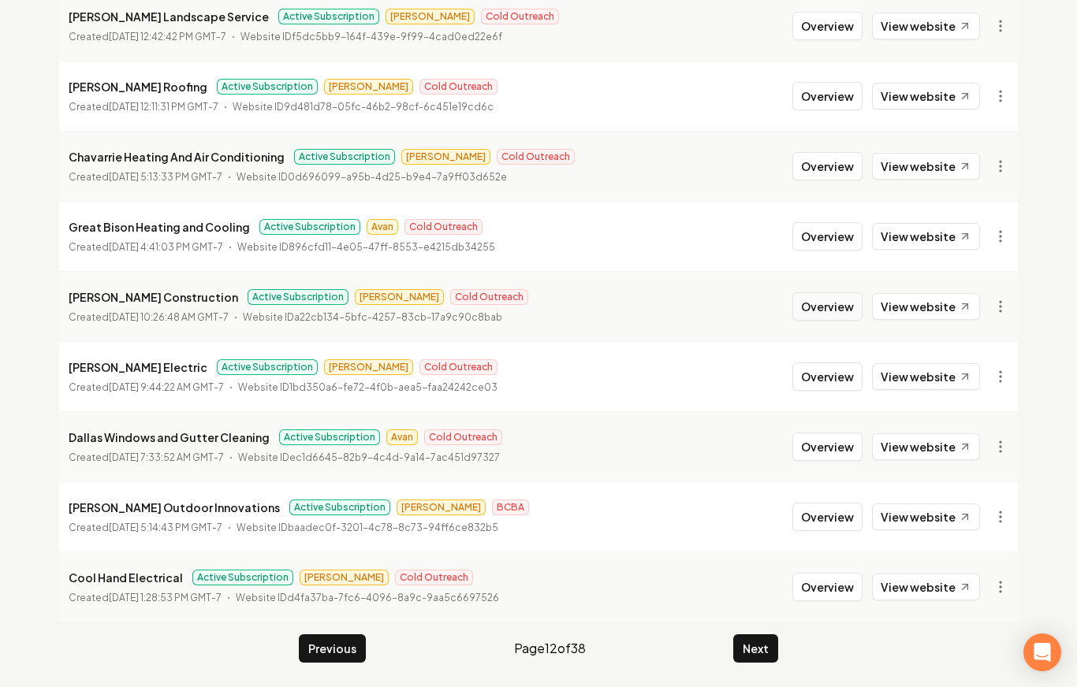
scroll to position [1700, 0]
click at [719, 647] on button "Next" at bounding box center [755, 648] width 45 height 28
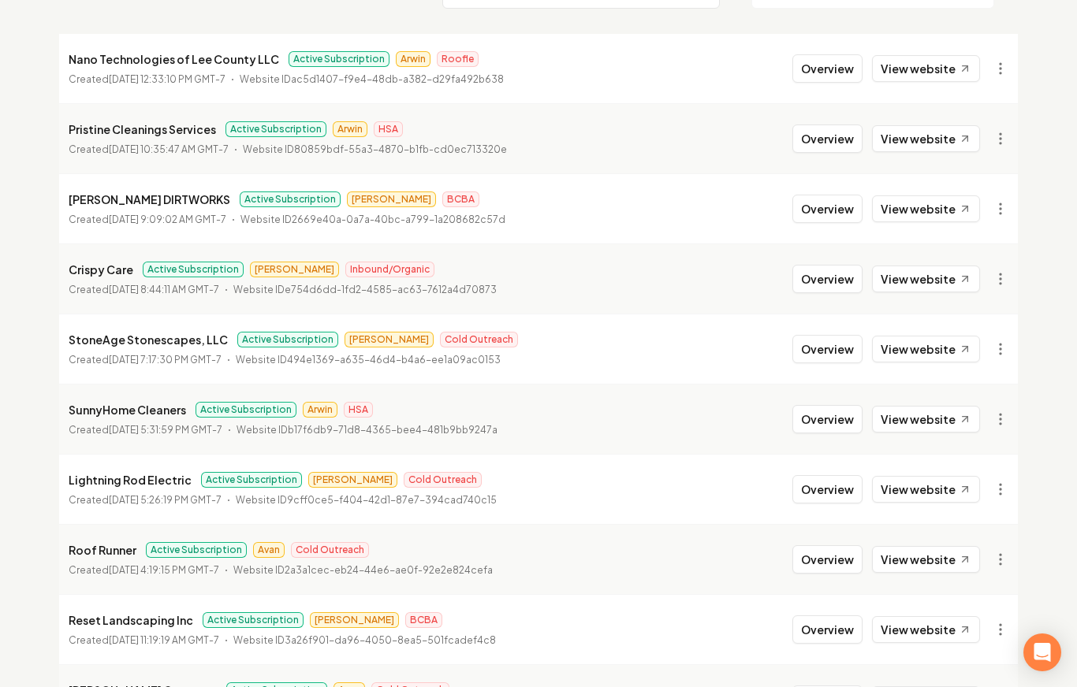
scroll to position [440, 0]
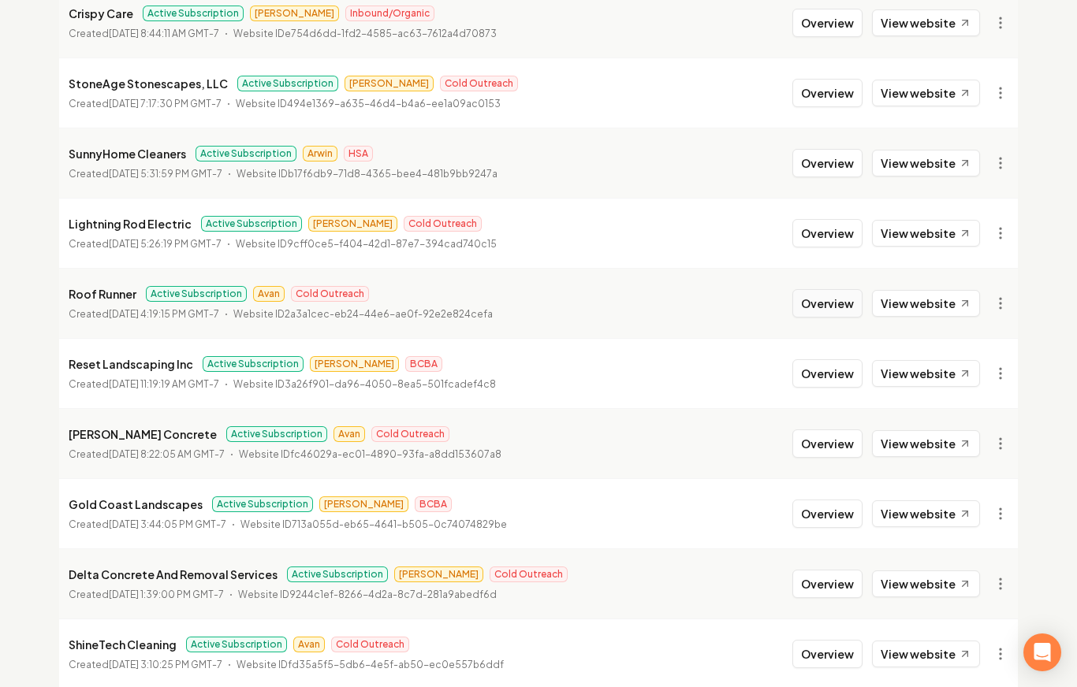
click at [719, 303] on button "Overview" at bounding box center [827, 303] width 70 height 28
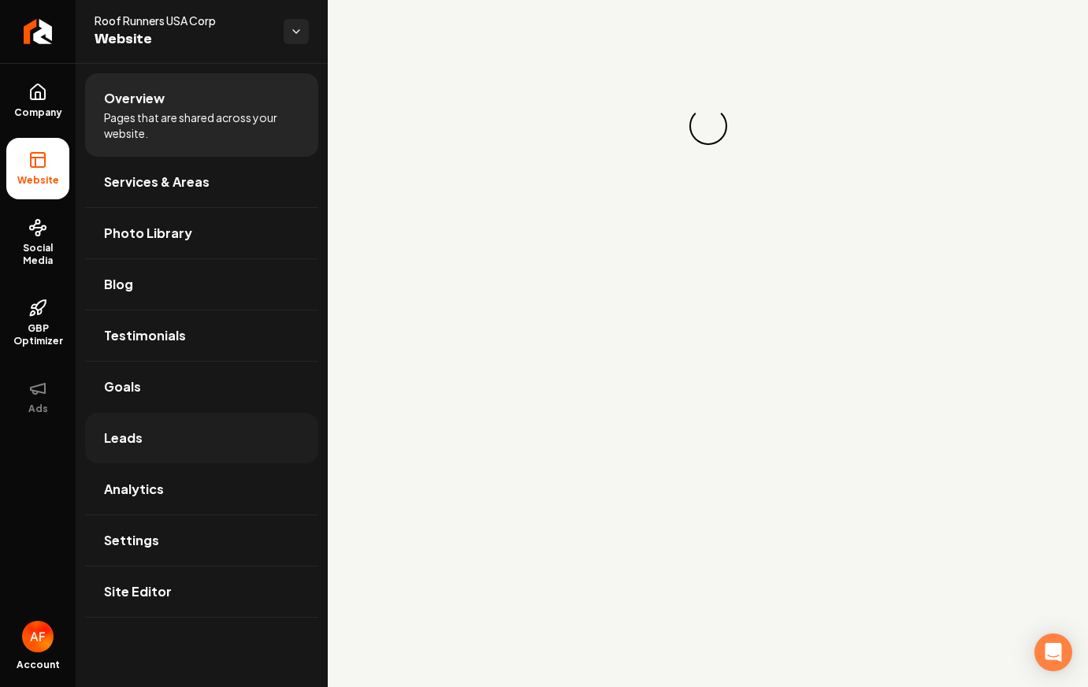
click at [186, 430] on link "Leads" at bounding box center [201, 438] width 233 height 50
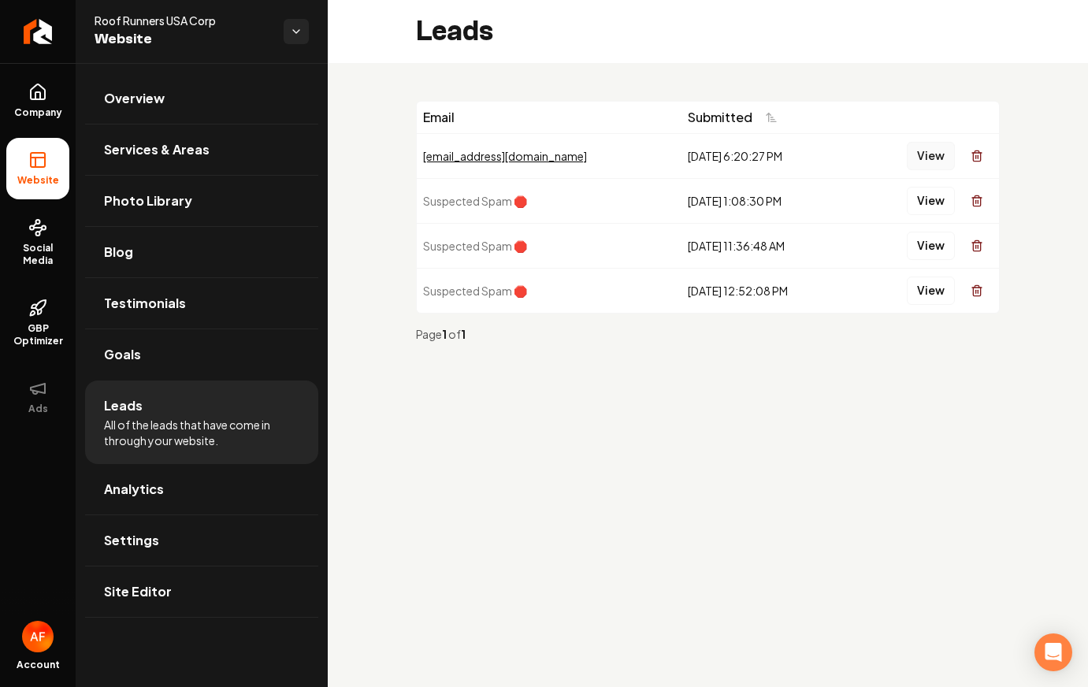
click at [719, 153] on button "View" at bounding box center [931, 156] width 48 height 28
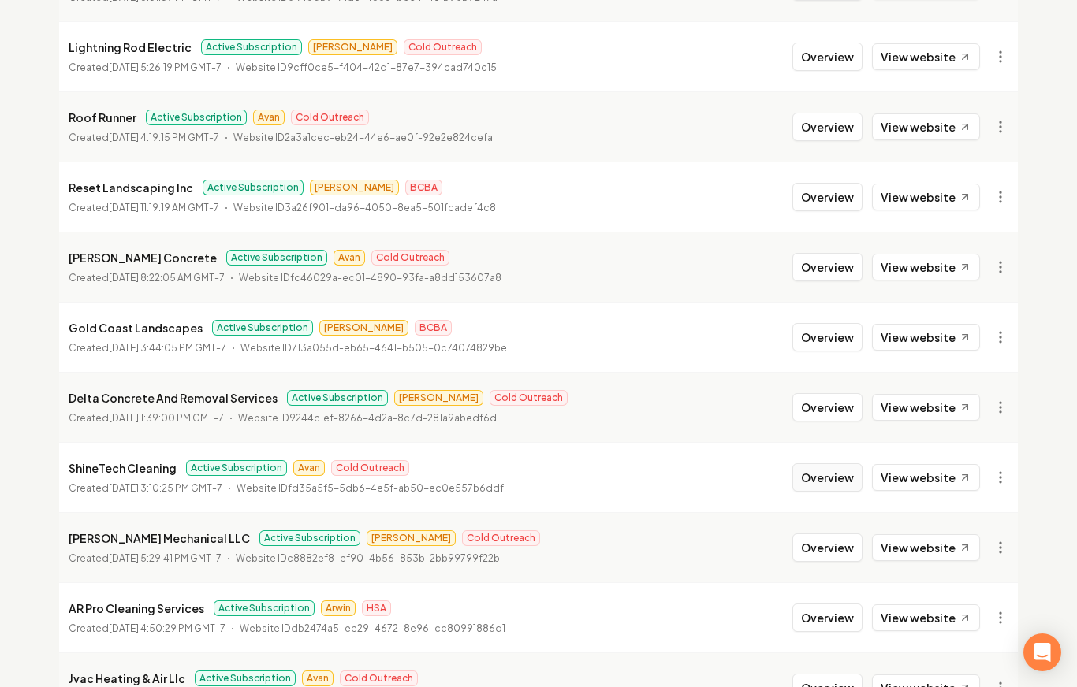
scroll to position [618, 0]
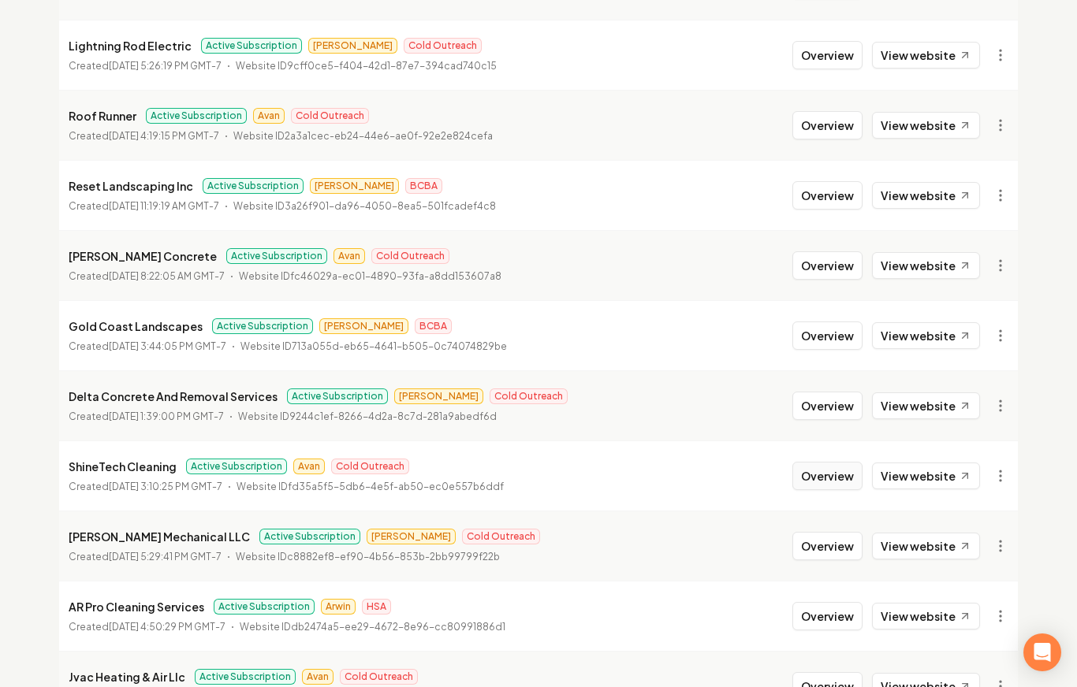
click at [719, 471] on button "Overview" at bounding box center [827, 476] width 70 height 28
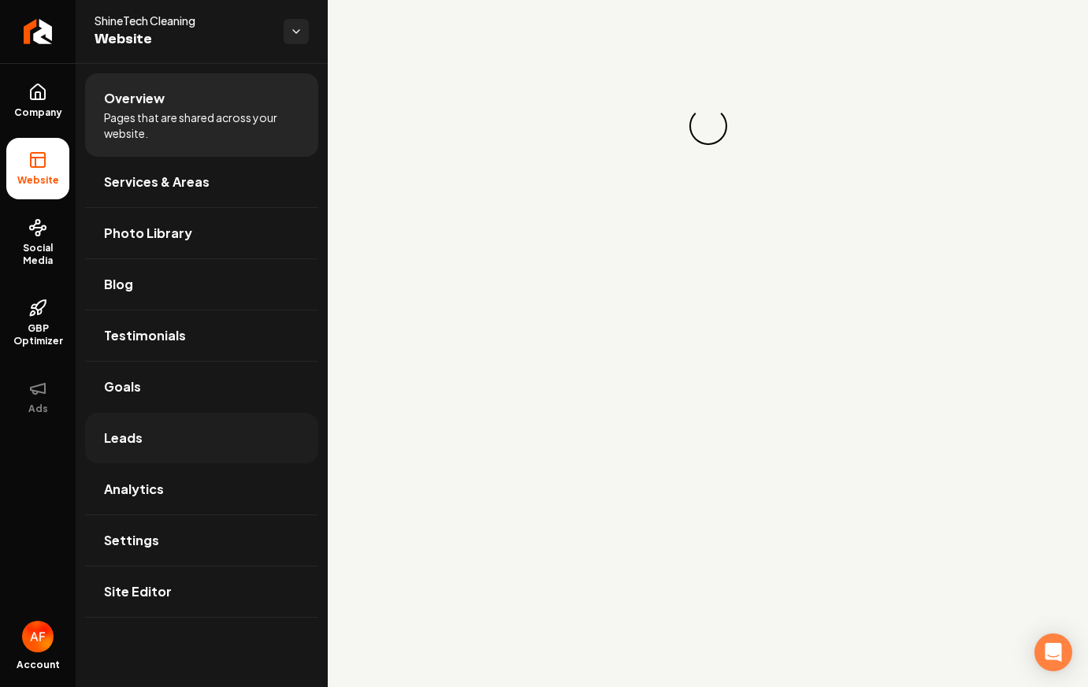
click at [256, 458] on link "Leads" at bounding box center [201, 438] width 233 height 50
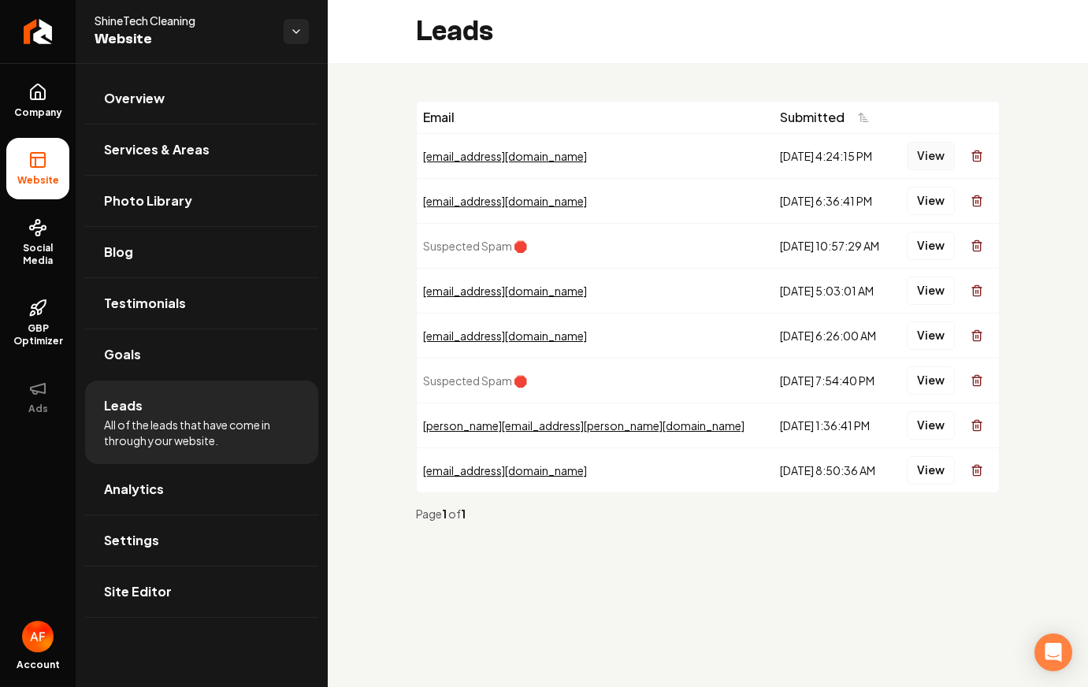
click at [719, 159] on button "View" at bounding box center [931, 156] width 48 height 28
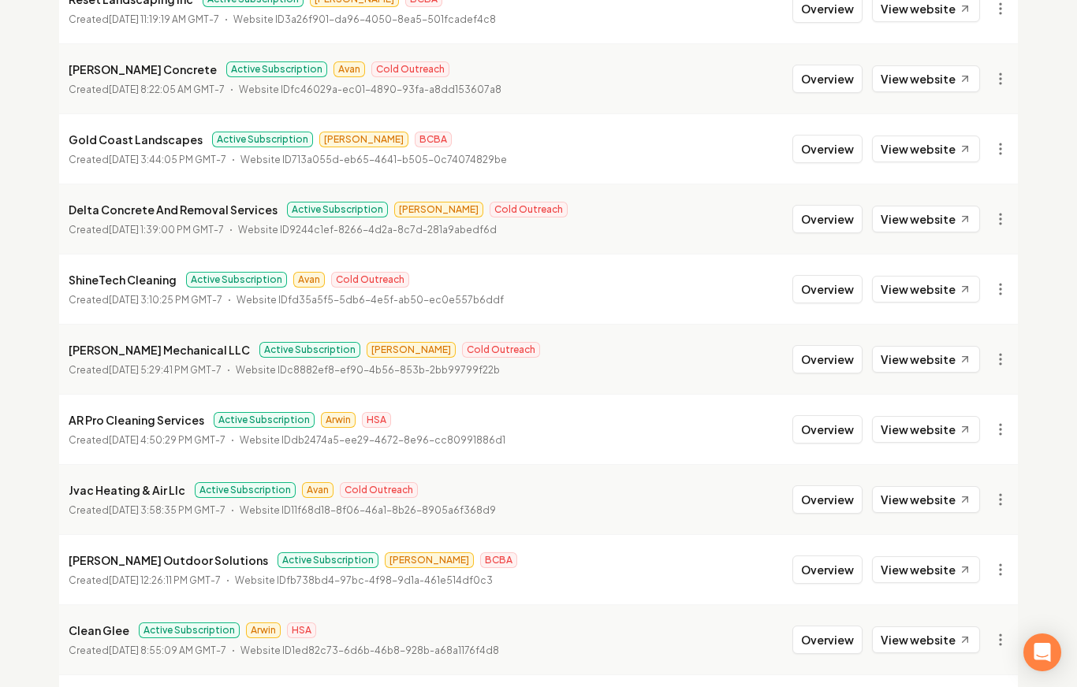
scroll to position [806, 0]
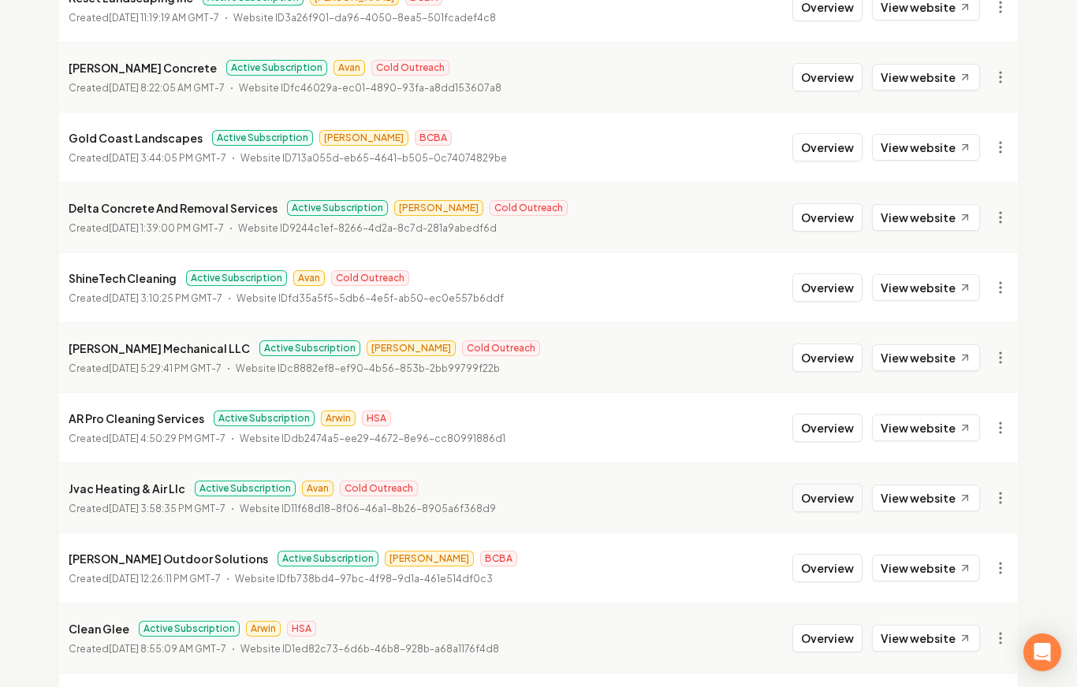
drag, startPoint x: 820, startPoint y: 497, endPoint x: 800, endPoint y: 489, distance: 22.0
click at [719, 497] on button "Overview" at bounding box center [827, 498] width 70 height 28
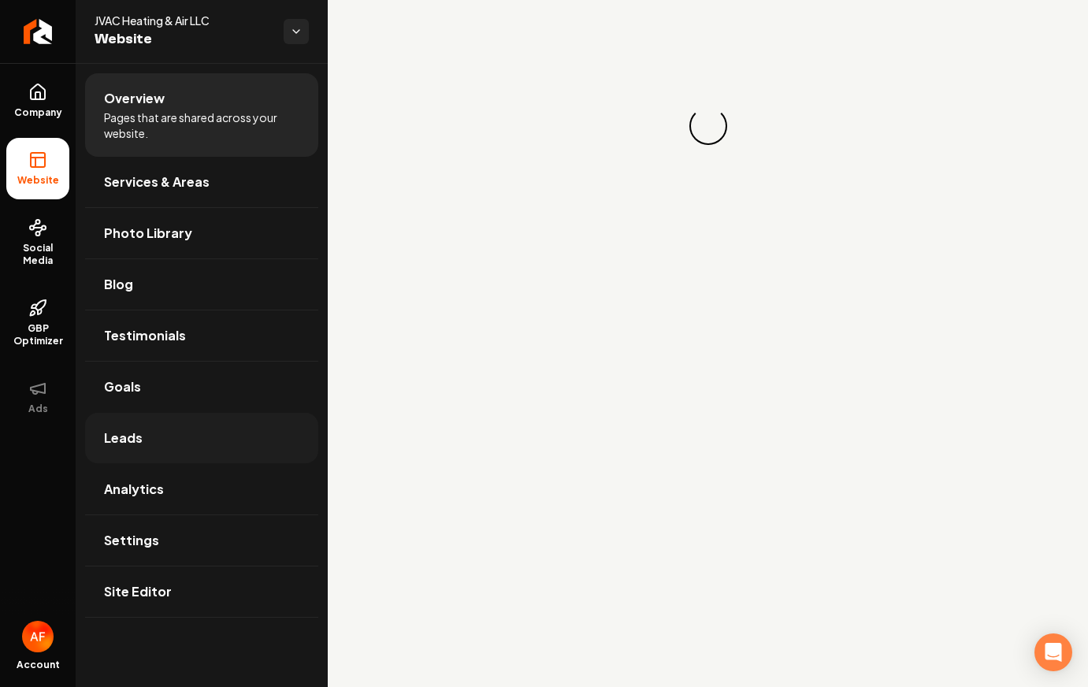
click at [200, 441] on link "Leads" at bounding box center [201, 438] width 233 height 50
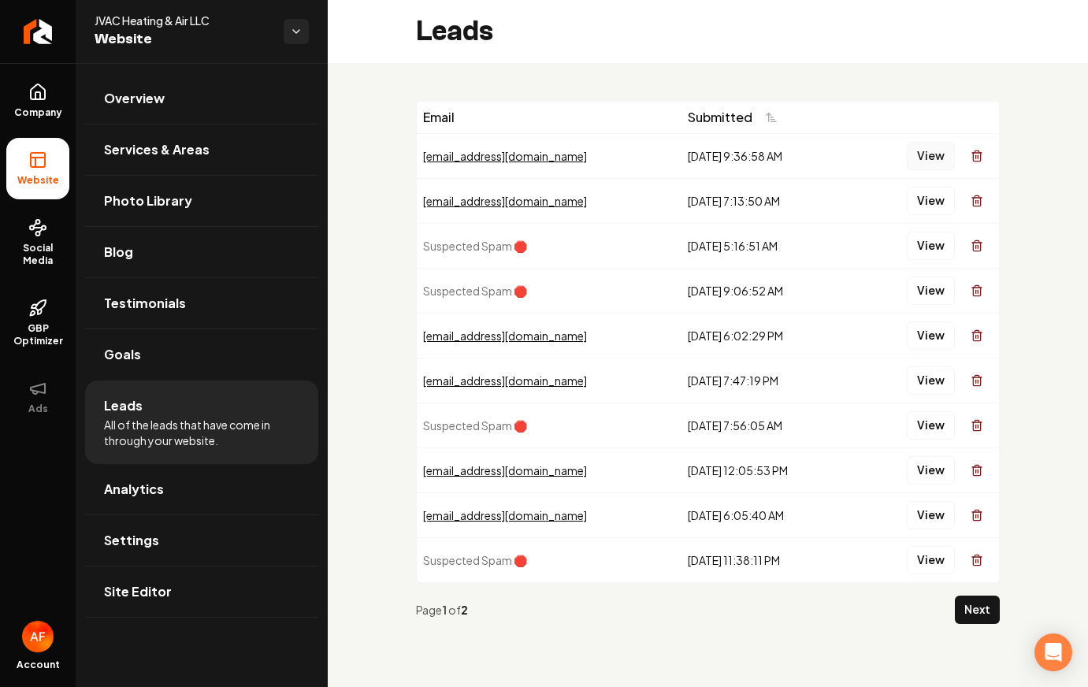
click at [719, 151] on button "View" at bounding box center [931, 156] width 48 height 28
click at [719, 209] on button "View" at bounding box center [931, 201] width 48 height 28
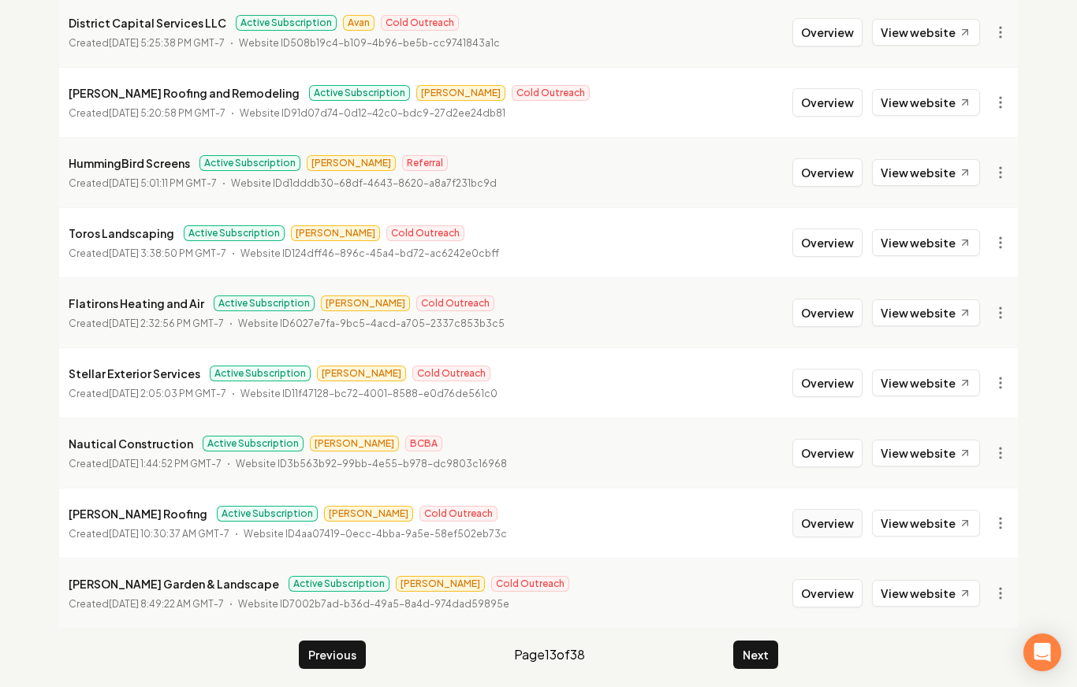
scroll to position [1700, 0]
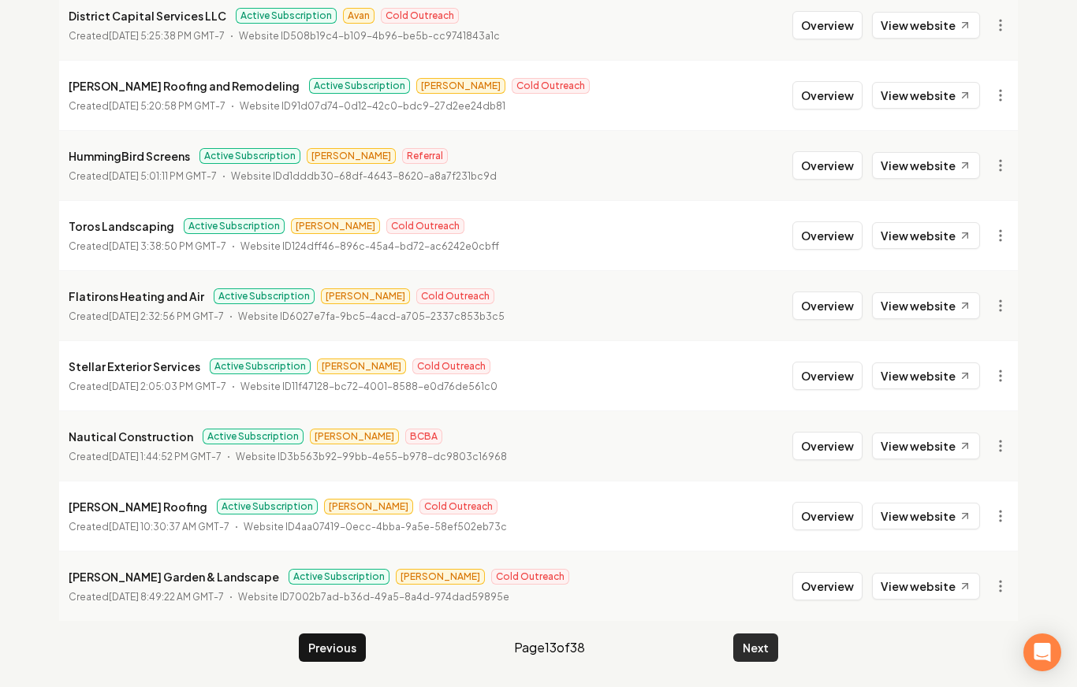
click at [719, 638] on button "Next" at bounding box center [755, 648] width 45 height 28
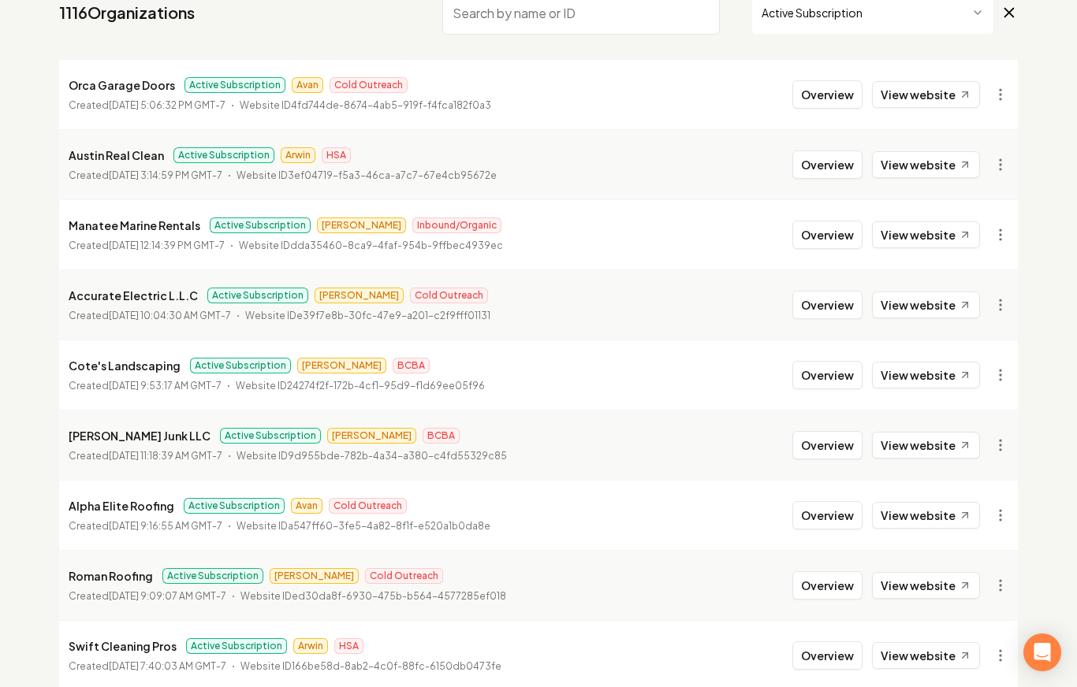
scroll to position [335, 0]
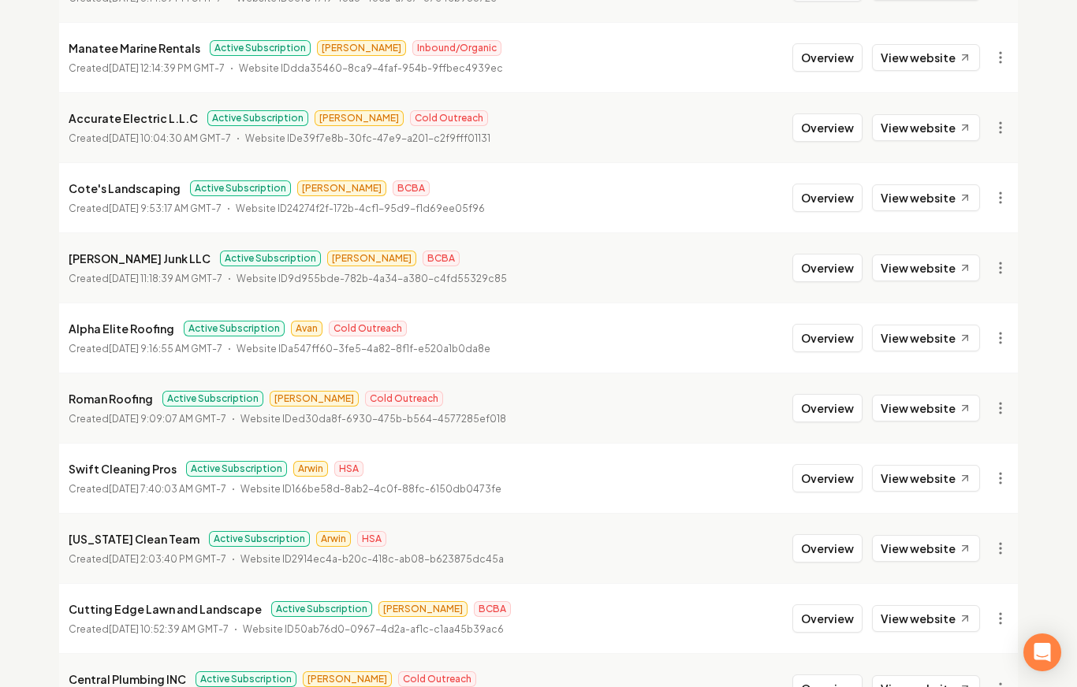
click at [719, 352] on li "Alpha Elite Roofing Active Subscription Avan Cold Outreach Created [DATE] 9:16:…" at bounding box center [538, 338] width 958 height 70
click at [719, 334] on button "Overview" at bounding box center [827, 338] width 70 height 28
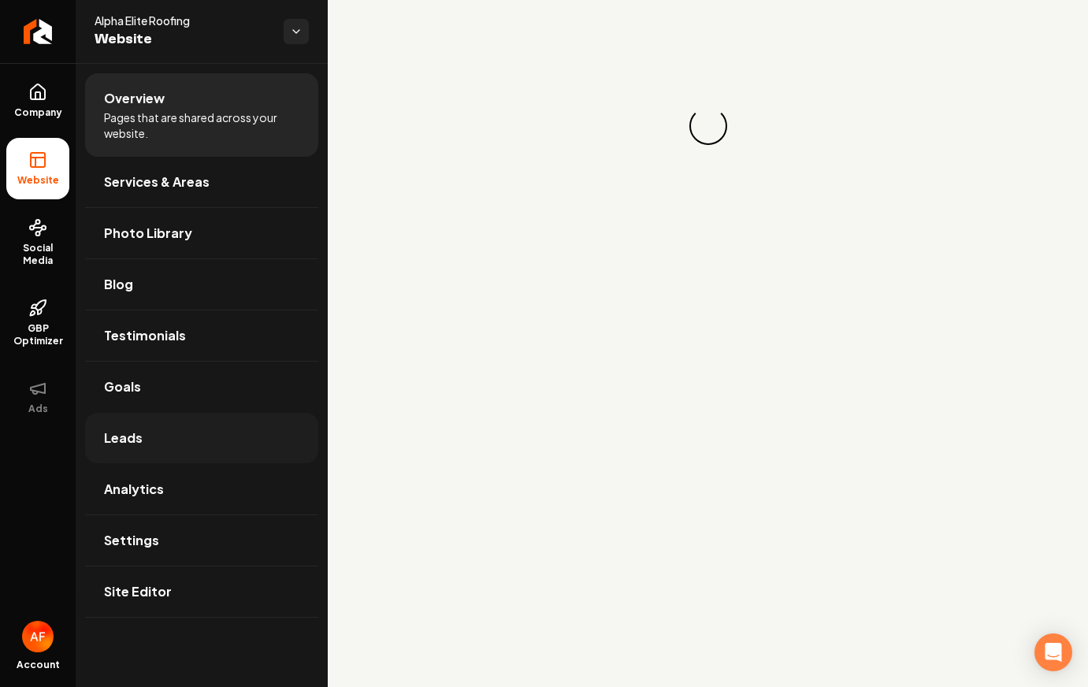
click at [188, 447] on link "Leads" at bounding box center [201, 438] width 233 height 50
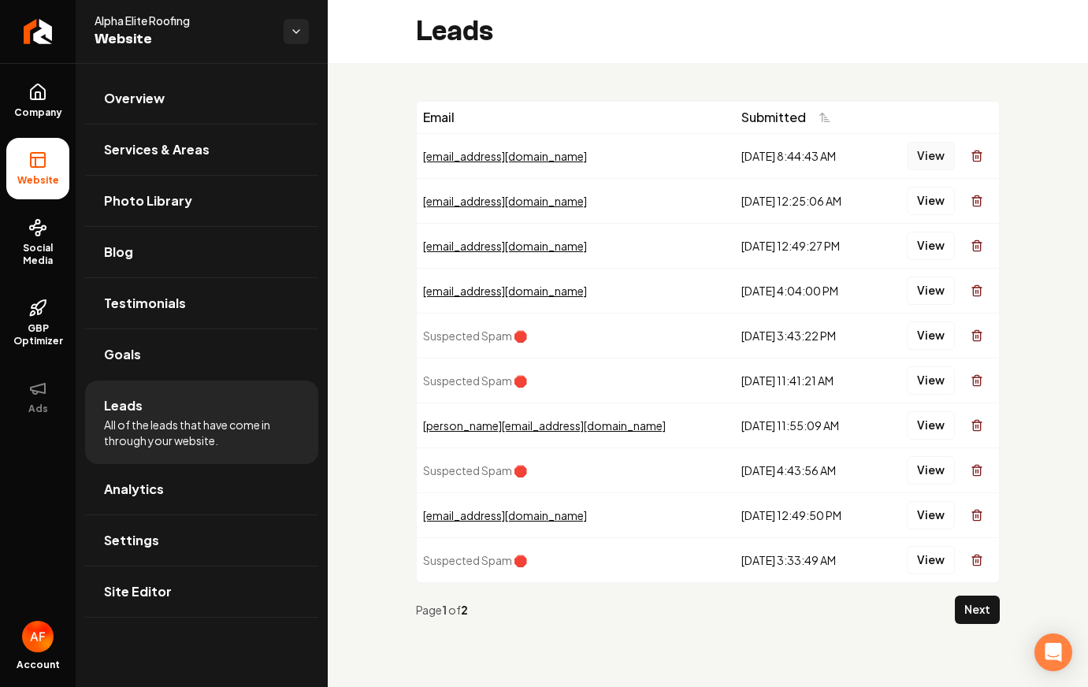
click at [719, 152] on button "View" at bounding box center [931, 156] width 48 height 28
click at [719, 155] on button "View" at bounding box center [931, 156] width 48 height 28
click at [719, 213] on button "View" at bounding box center [931, 201] width 48 height 28
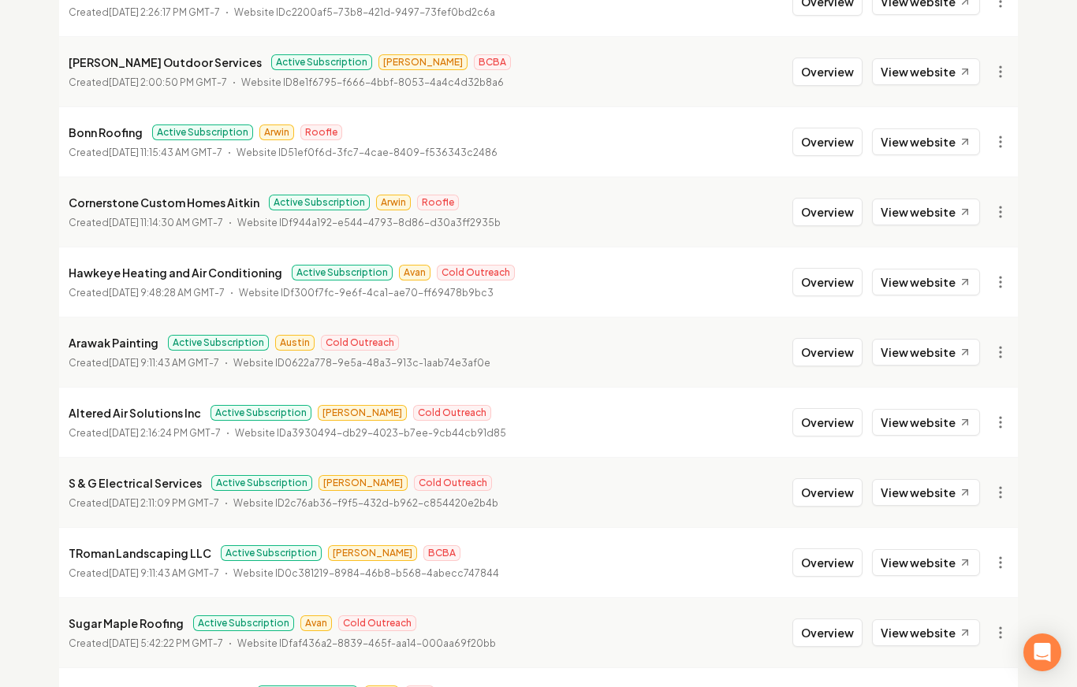
scroll to position [1233, 0]
click at [719, 288] on button "Overview" at bounding box center [827, 281] width 70 height 28
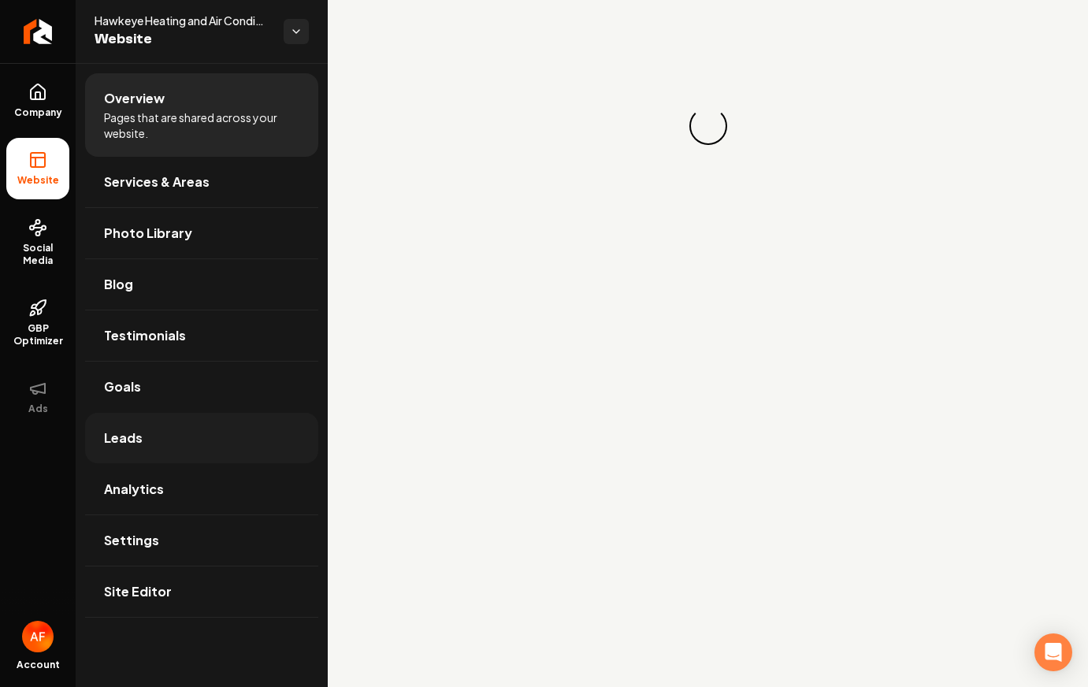
click at [262, 421] on link "Leads" at bounding box center [201, 438] width 233 height 50
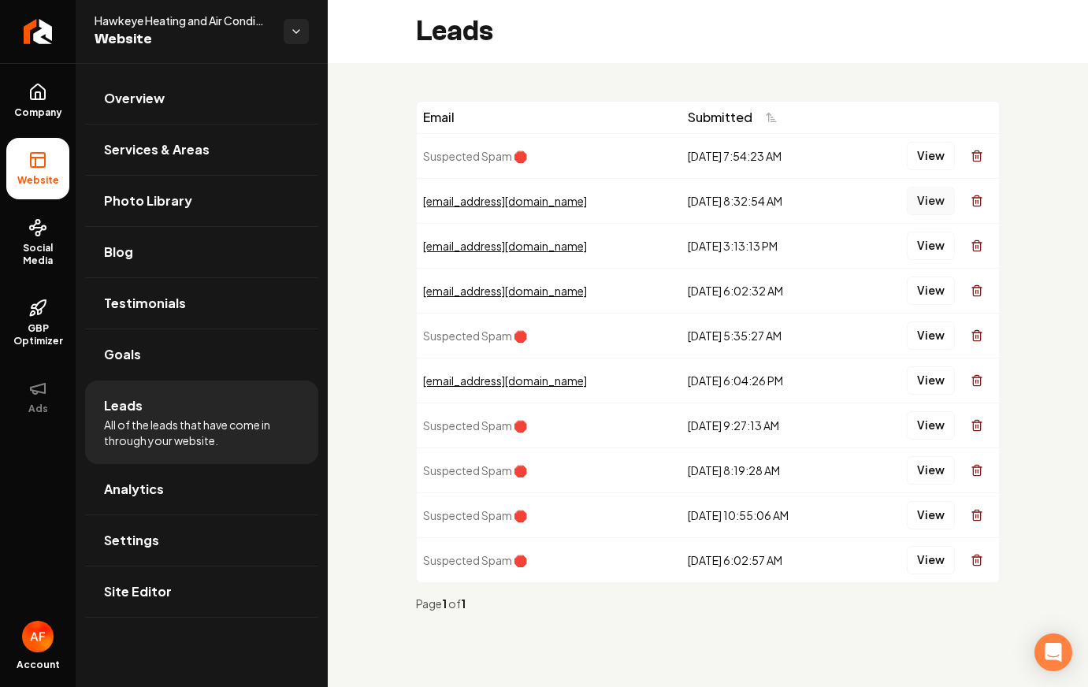
click at [719, 210] on button "View" at bounding box center [931, 201] width 48 height 28
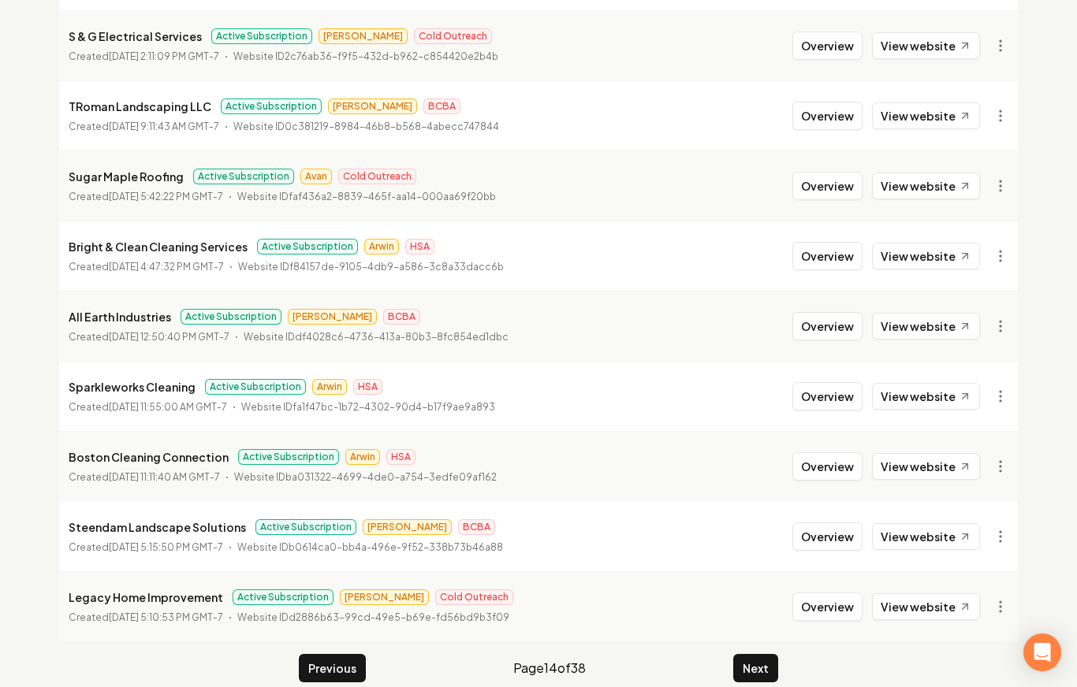
scroll to position [1679, 0]
click at [719, 184] on button "Overview" at bounding box center [827, 187] width 70 height 28
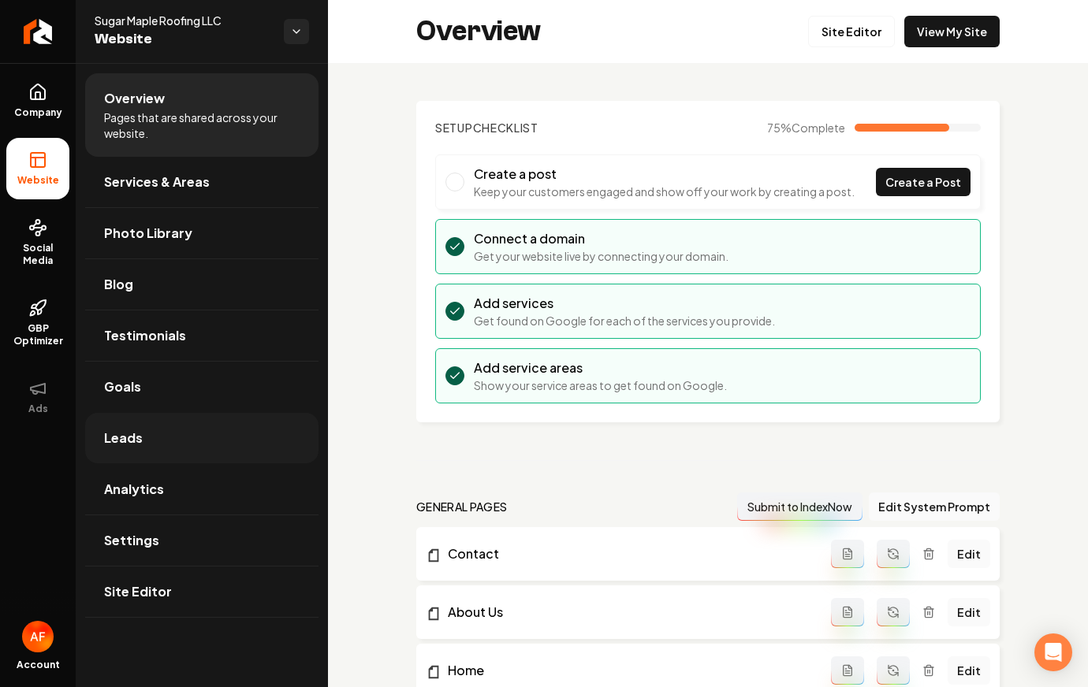
click at [184, 441] on link "Leads" at bounding box center [201, 438] width 233 height 50
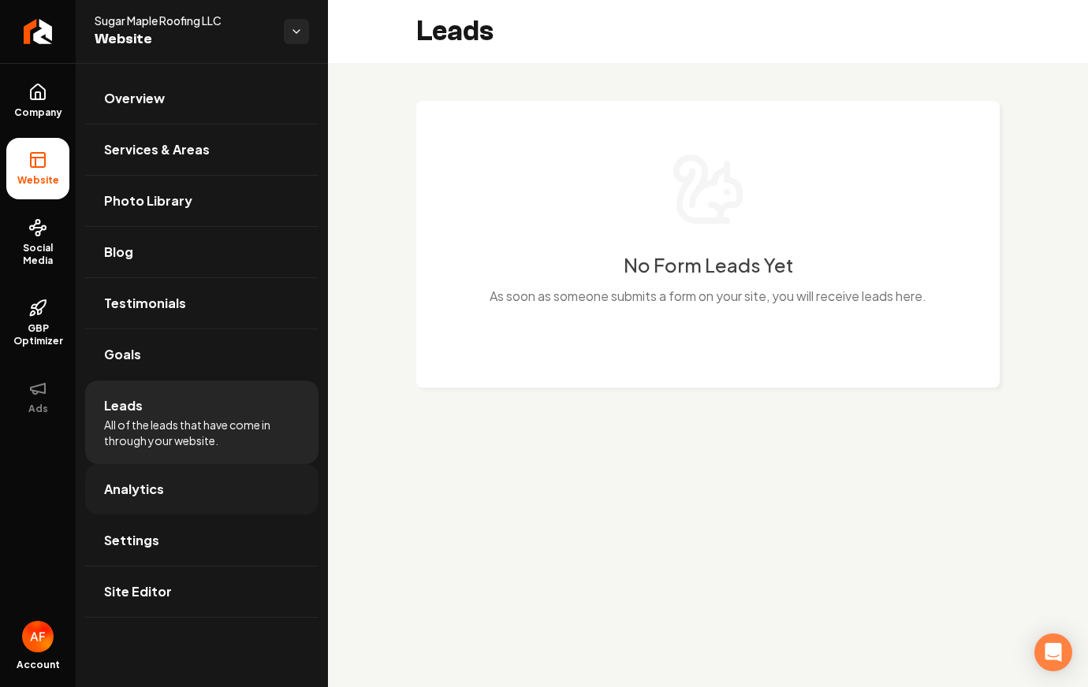
click at [173, 485] on link "Analytics" at bounding box center [201, 489] width 233 height 50
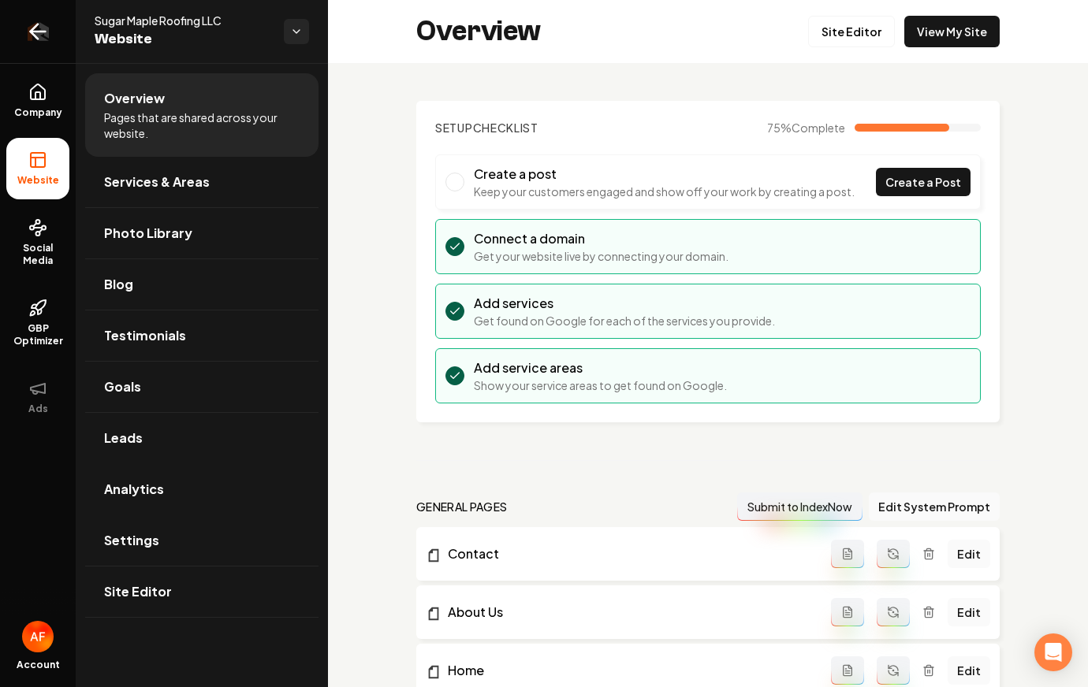
click at [35, 32] on icon "Return to dashboard" at bounding box center [38, 32] width 15 height 0
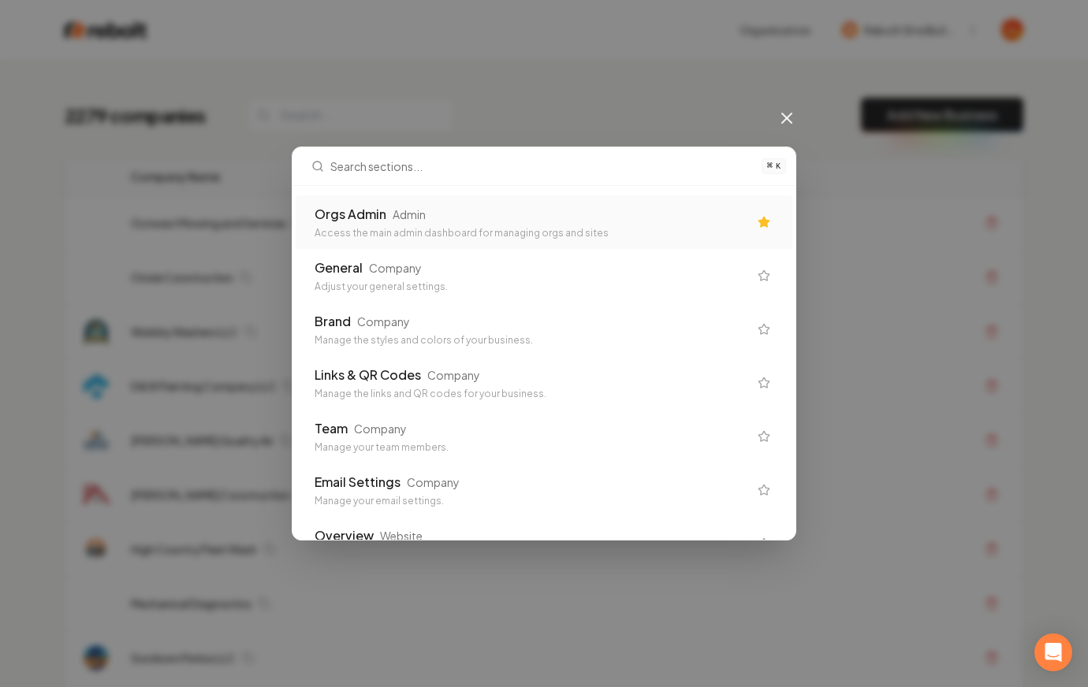
click at [478, 210] on div "Orgs Admin Admin" at bounding box center [530, 214] width 433 height 19
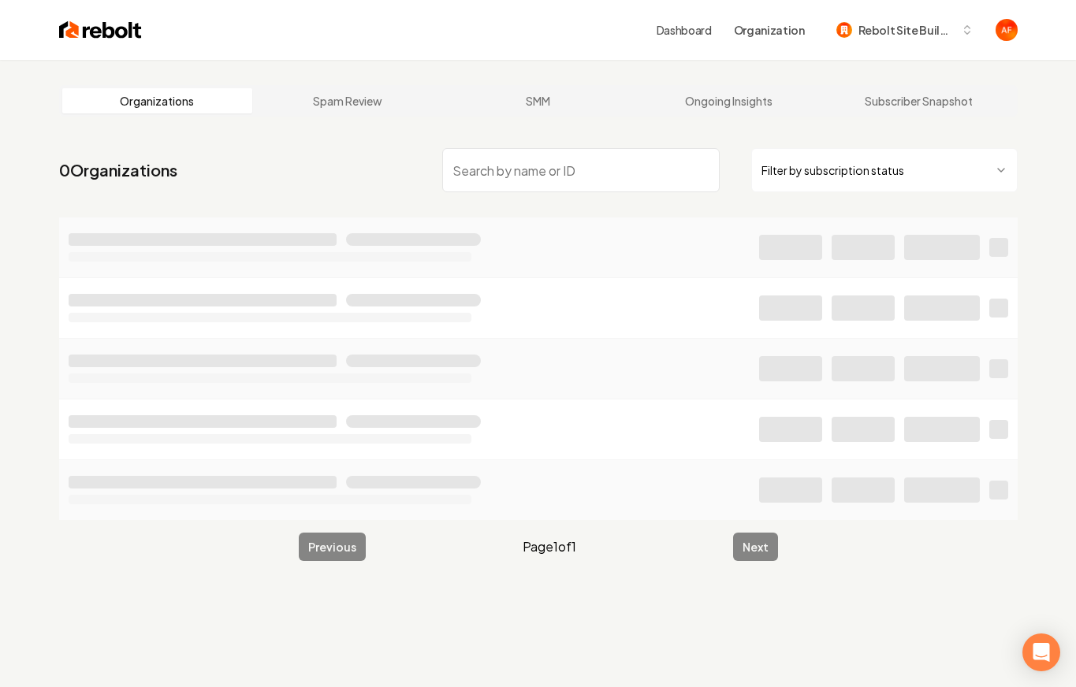
click at [719, 158] on html "Dashboard Organization Rebolt Site Builder Organizations Spam Review SMM Ongoin…" at bounding box center [538, 343] width 1076 height 687
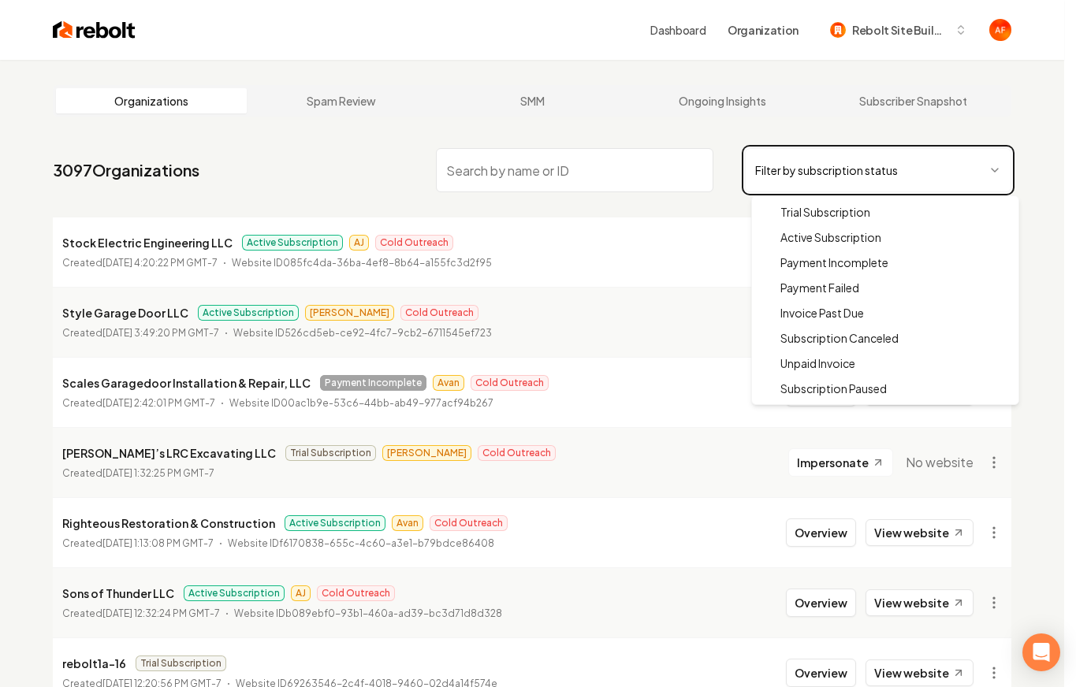
click at [719, 131] on html "Dashboard Organization Rebolt Site Builder Organizations Spam Review SMM Ongoin…" at bounding box center [538, 343] width 1076 height 687
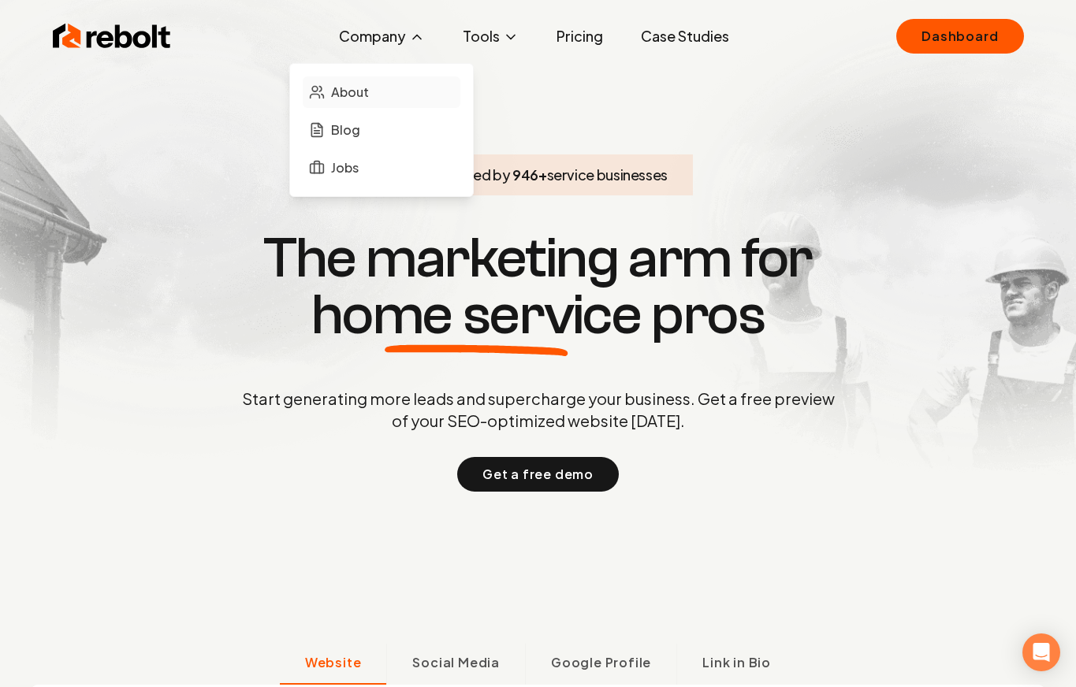
click at [380, 89] on link "About" at bounding box center [382, 92] width 158 height 32
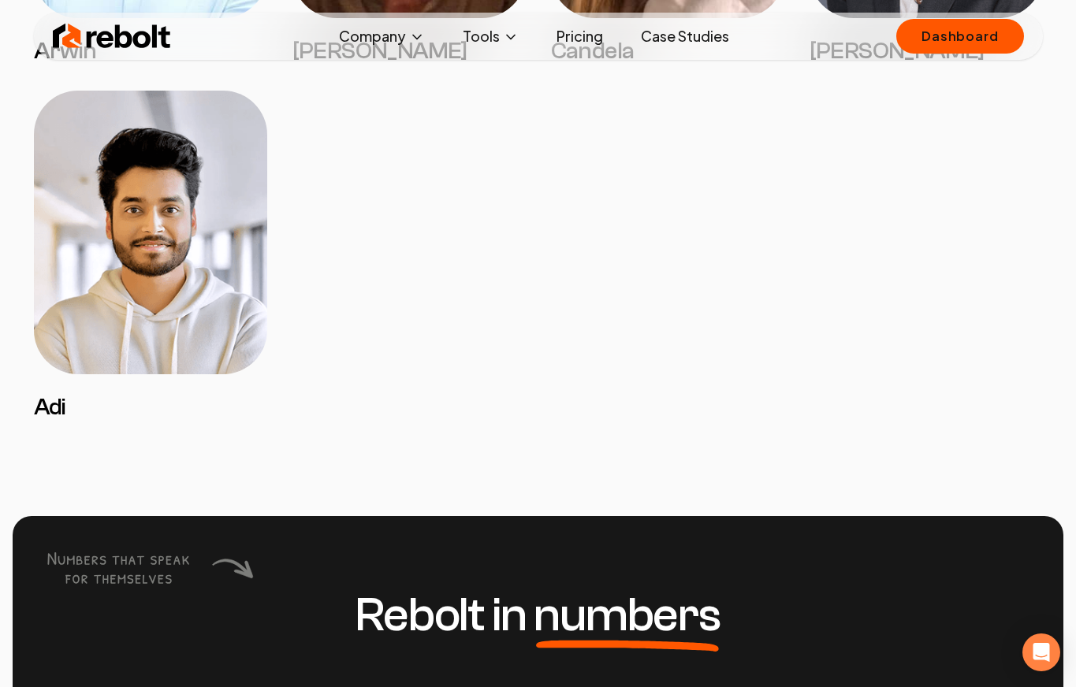
scroll to position [3592, 0]
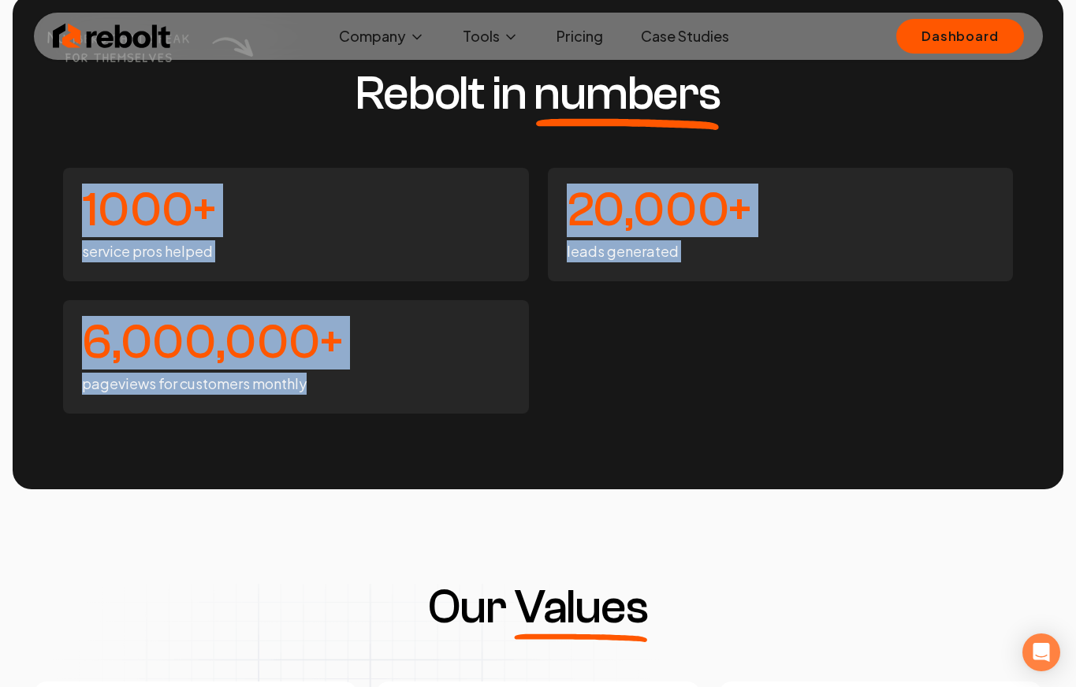
drag, startPoint x: 393, startPoint y: 385, endPoint x: 61, endPoint y: 203, distance: 378.5
click at [61, 203] on div "Rebolt in numbers 1000+ service pros helped 20,000+ leads generated 6,000,000+ …" at bounding box center [538, 241] width 1051 height 495
click at [523, 363] on div "6,000,000+ pageviews for customers monthly" at bounding box center [296, 356] width 466 height 113
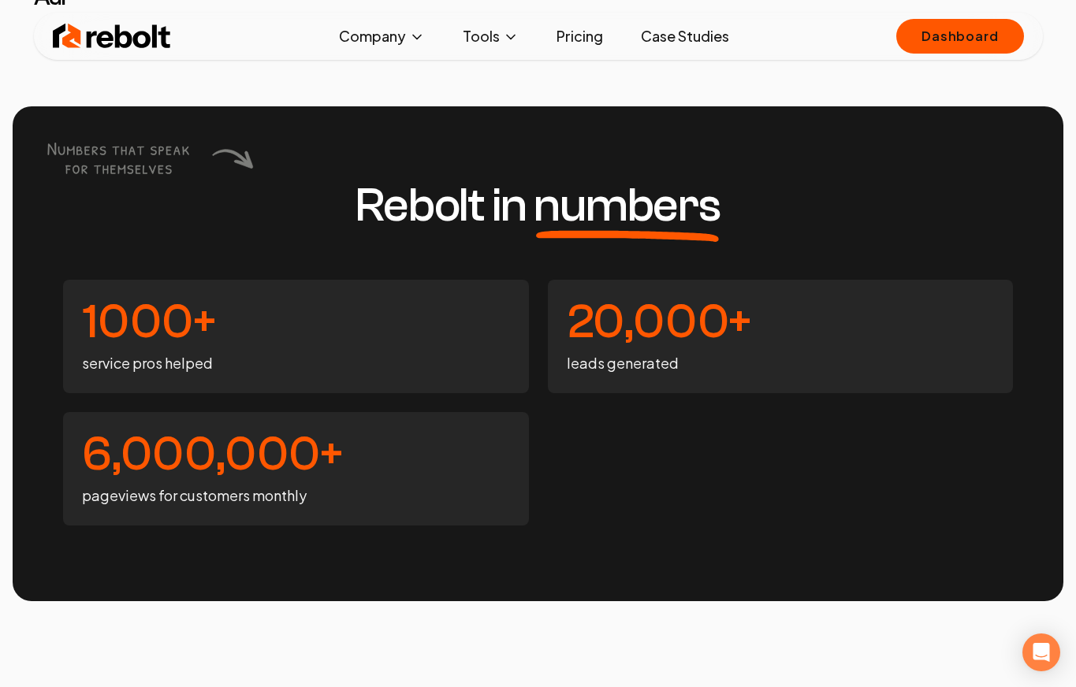
scroll to position [3468, 0]
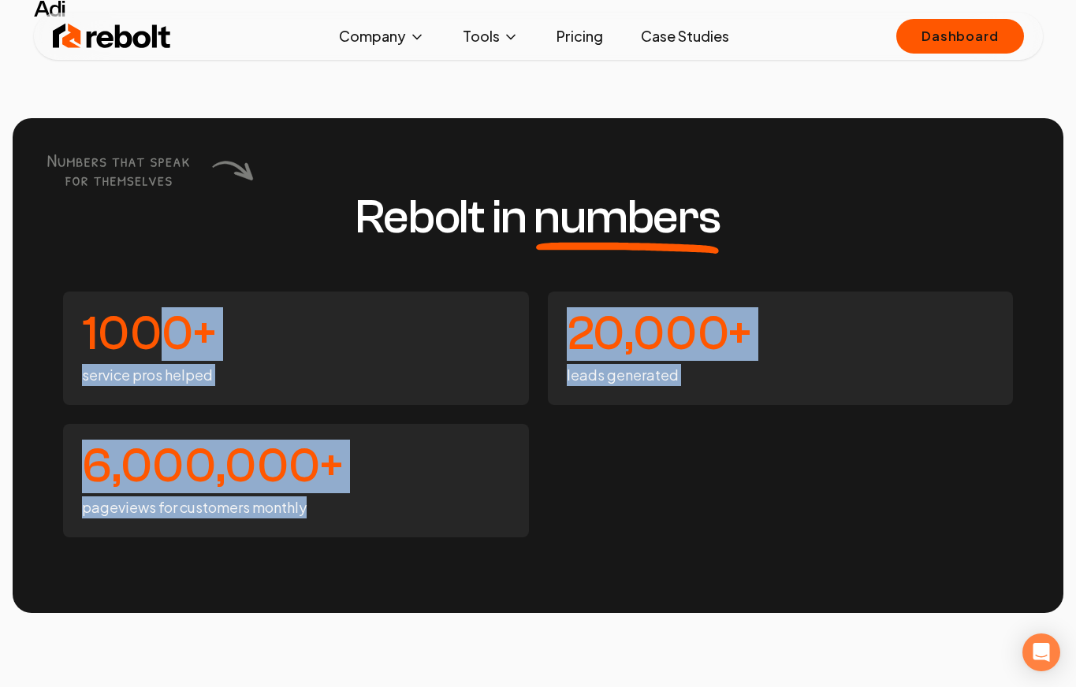
drag, startPoint x: 344, startPoint y: 459, endPoint x: 173, endPoint y: 311, distance: 225.2
click at [174, 311] on div "1000+ service pros helped 20,000+ leads generated 6,000,000+ pageviews for cust…" at bounding box center [538, 415] width 950 height 246
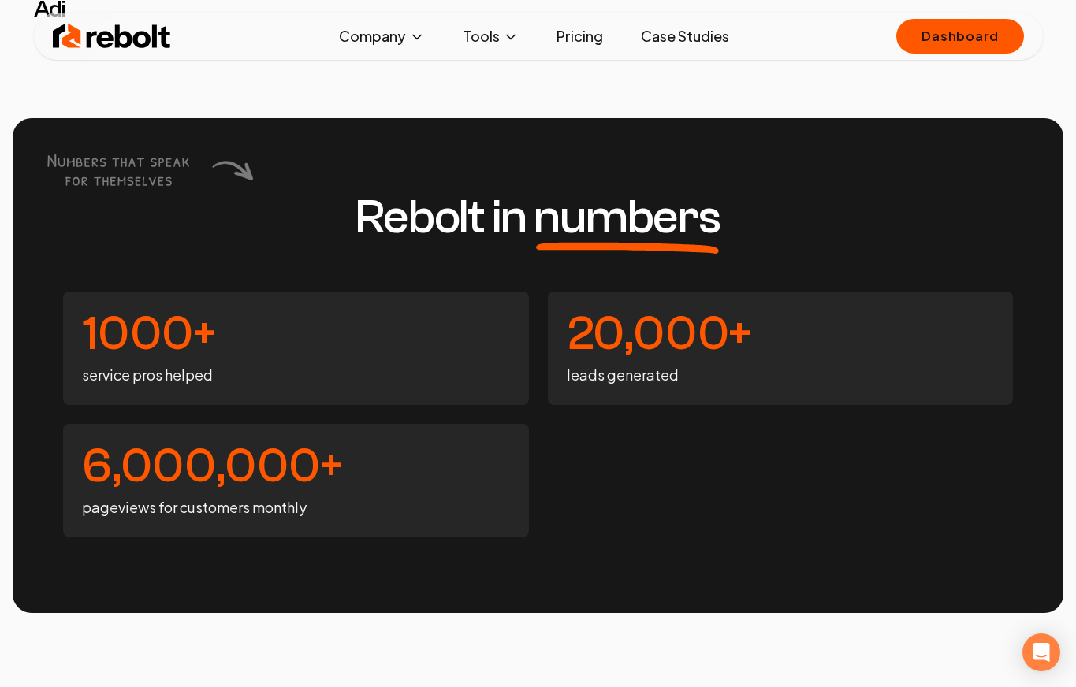
click at [82, 311] on h4 "1000+" at bounding box center [296, 334] width 428 height 47
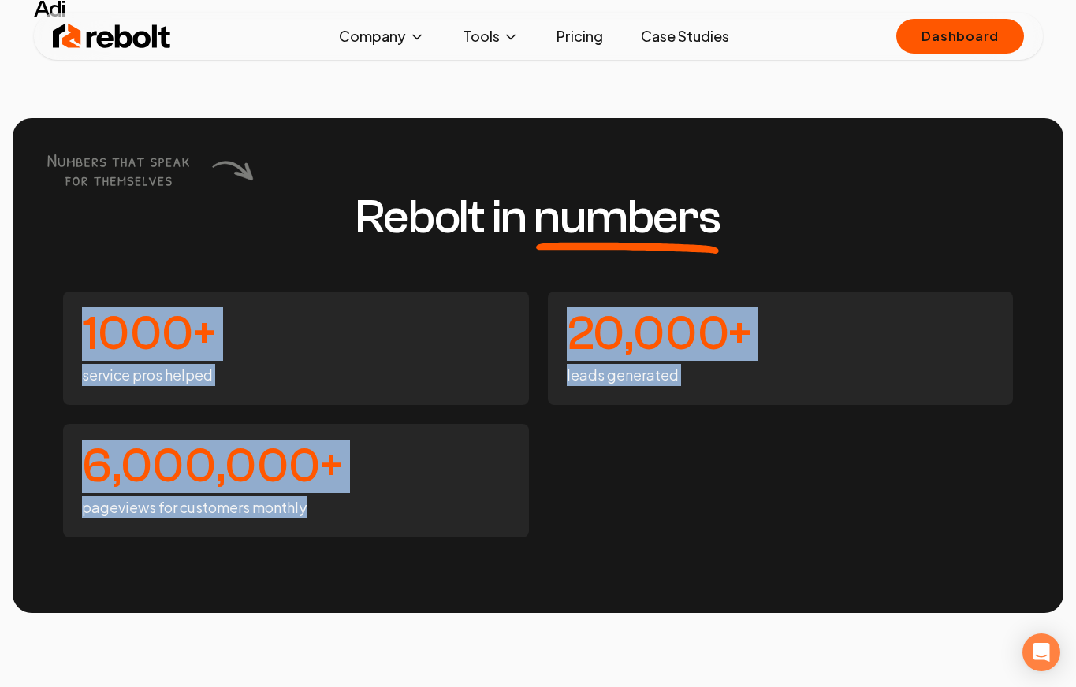
drag, startPoint x: 94, startPoint y: 329, endPoint x: 541, endPoint y: 486, distance: 473.6
click at [591, 511] on div "1000+ service pros helped 20,000+ leads generated 6,000,000+ pageviews for cust…" at bounding box center [538, 415] width 950 height 246
click at [541, 486] on div "1000+ service pros helped 20,000+ leads generated 6,000,000+ pageviews for cust…" at bounding box center [538, 415] width 950 height 246
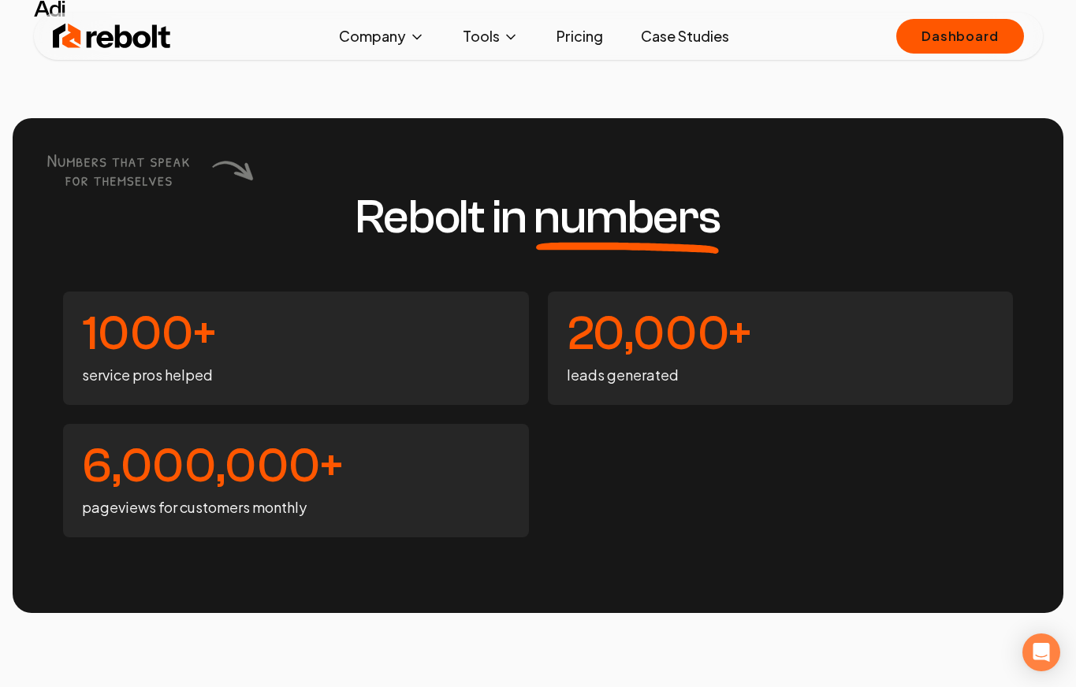
click at [106, 48] on img at bounding box center [112, 36] width 118 height 32
